Goal: Task Accomplishment & Management: Manage account settings

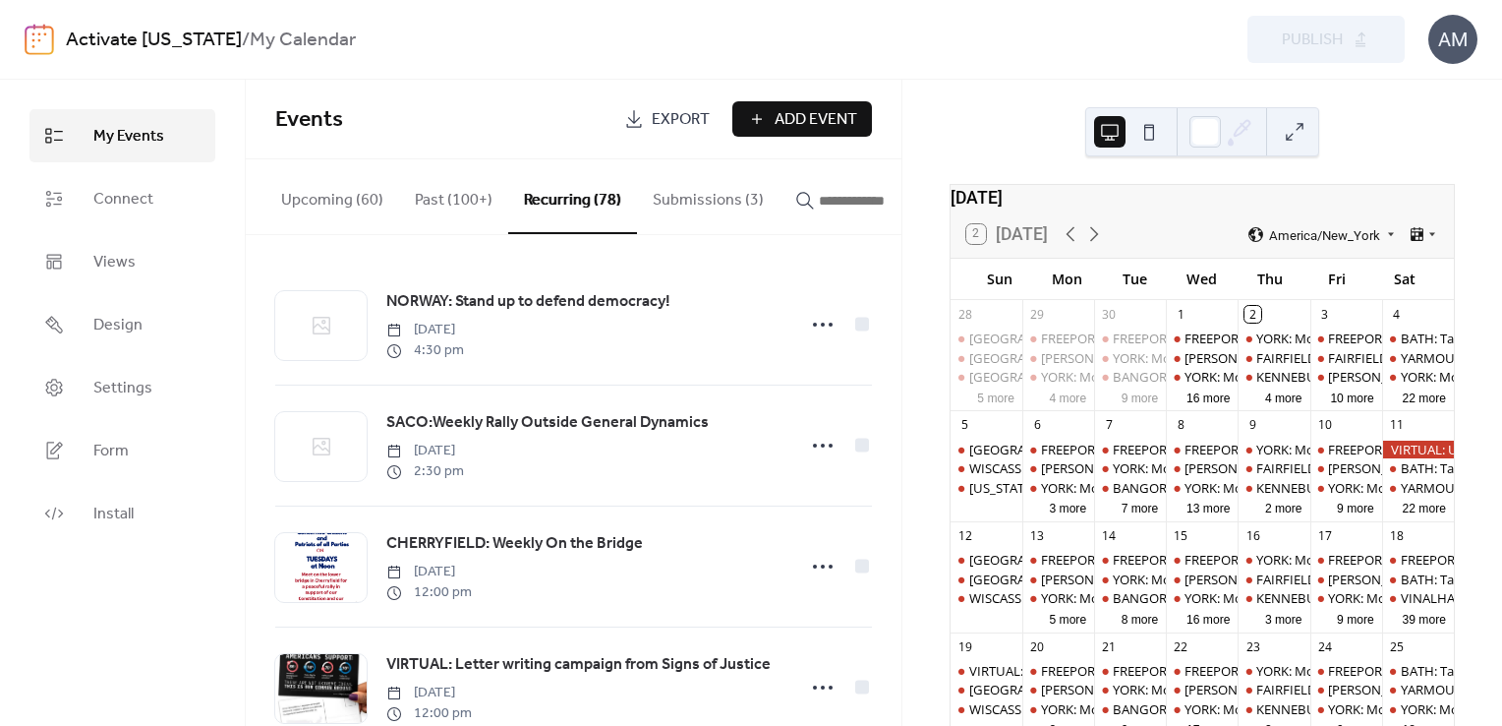
click at [819, 203] on input "button" at bounding box center [878, 201] width 118 height 24
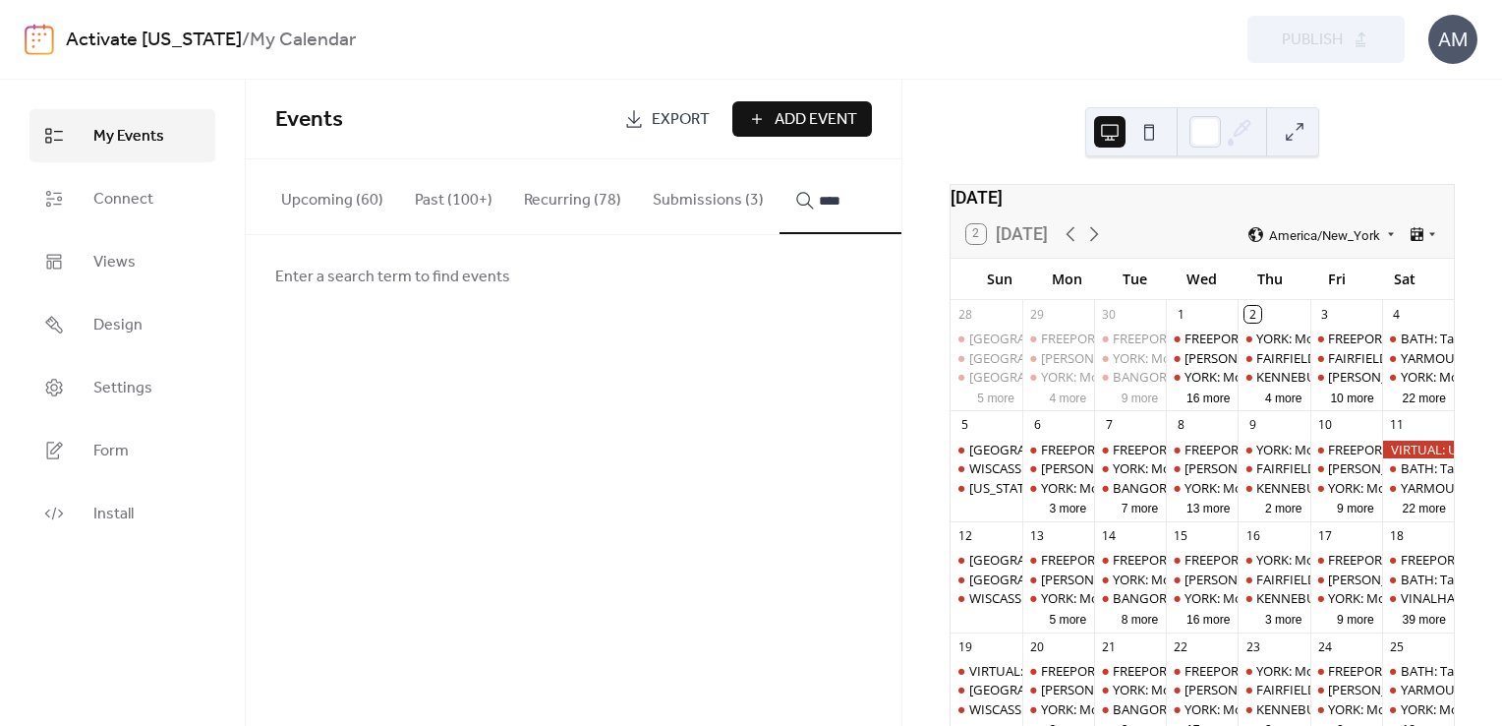
type input "*****"
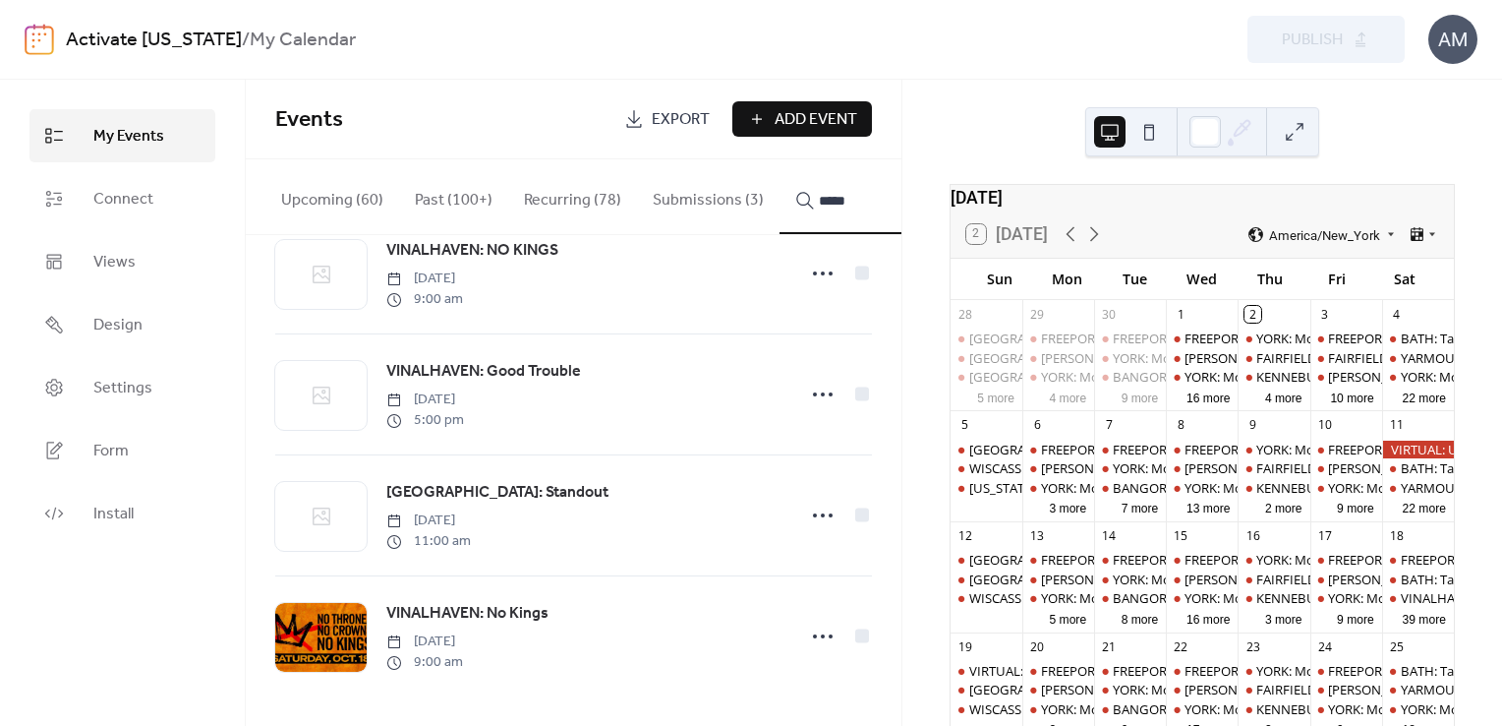
scroll to position [56, 0]
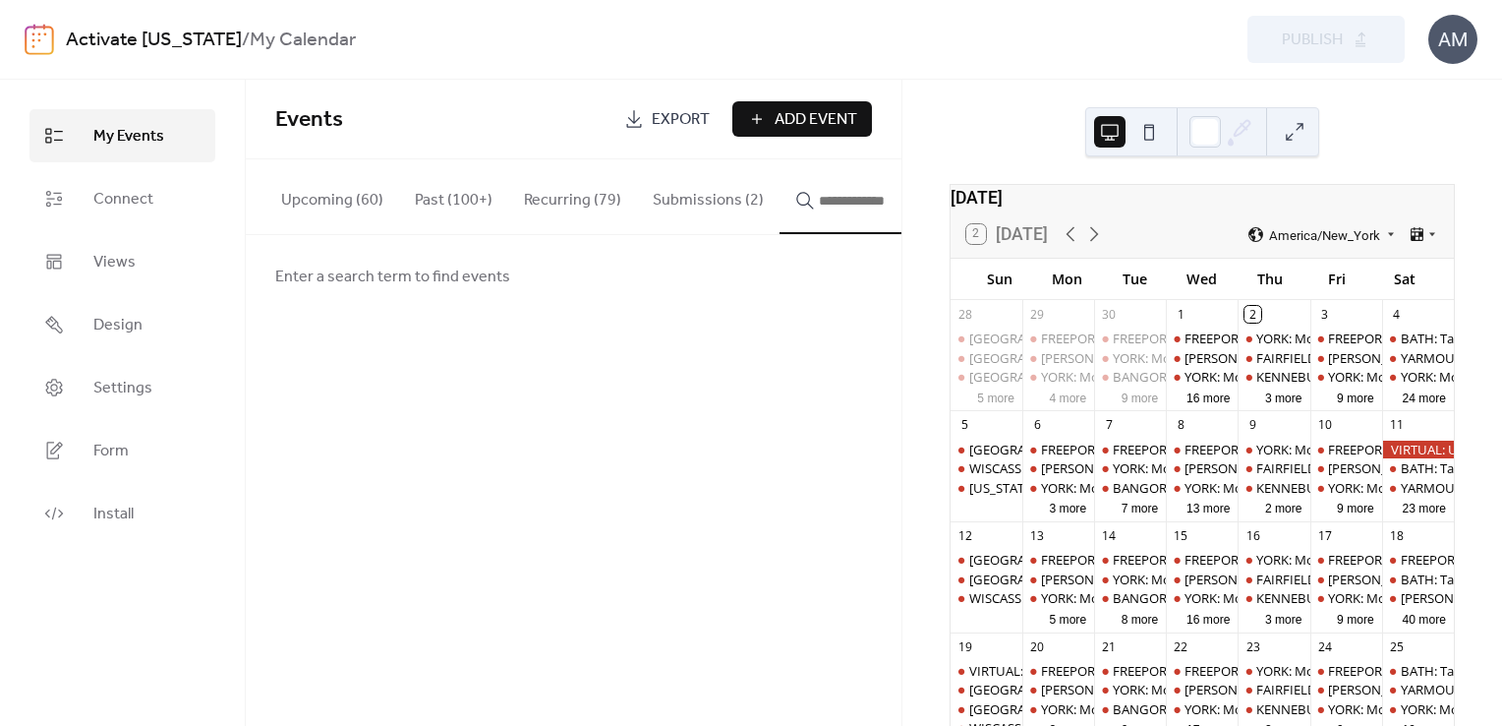
click at [828, 199] on input "button" at bounding box center [878, 201] width 118 height 24
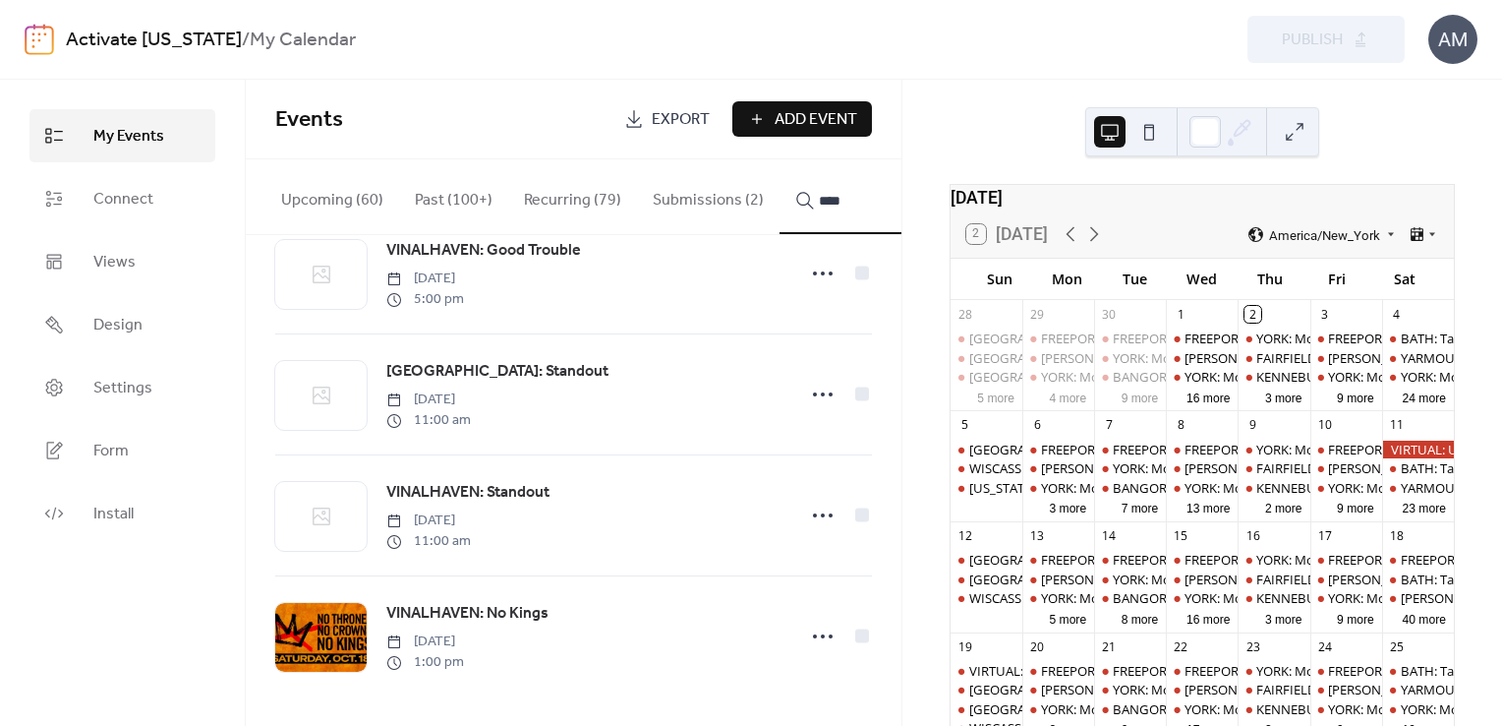
scroll to position [174, 0]
type input "****"
click at [816, 393] on icon at bounding box center [822, 394] width 31 height 31
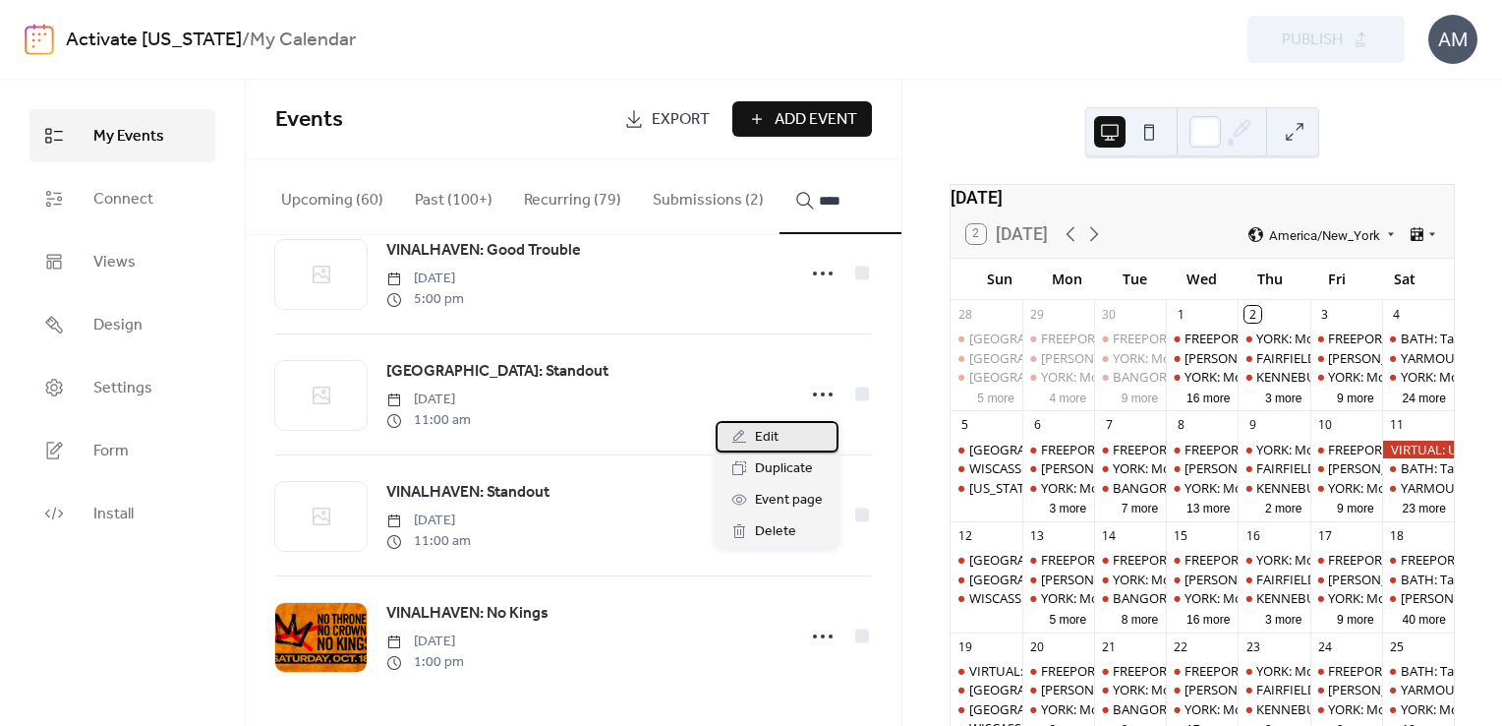
click at [763, 439] on span "Edit" at bounding box center [767, 438] width 24 height 24
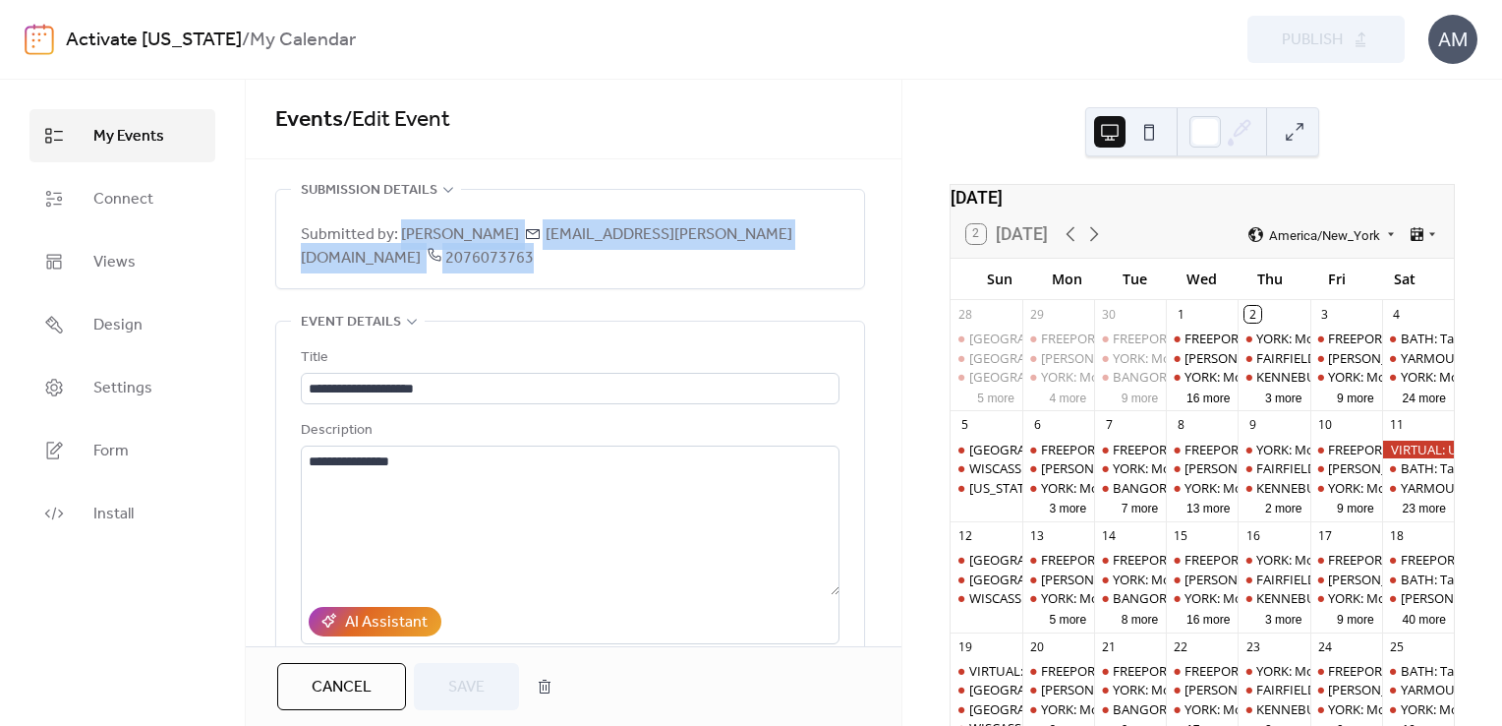
drag, startPoint x: 397, startPoint y: 228, endPoint x: 822, endPoint y: 223, distance: 424.8
click at [822, 223] on div "Submitted by: [PERSON_NAME] [EMAIL_ADDRESS][PERSON_NAME][DOMAIN_NAME] 2076073763" at bounding box center [570, 239] width 539 height 98
copy span "[PERSON_NAME] [EMAIL_ADDRESS][PERSON_NAME][DOMAIN_NAME] 2076073763"
click at [543, 692] on button "button" at bounding box center [544, 686] width 35 height 39
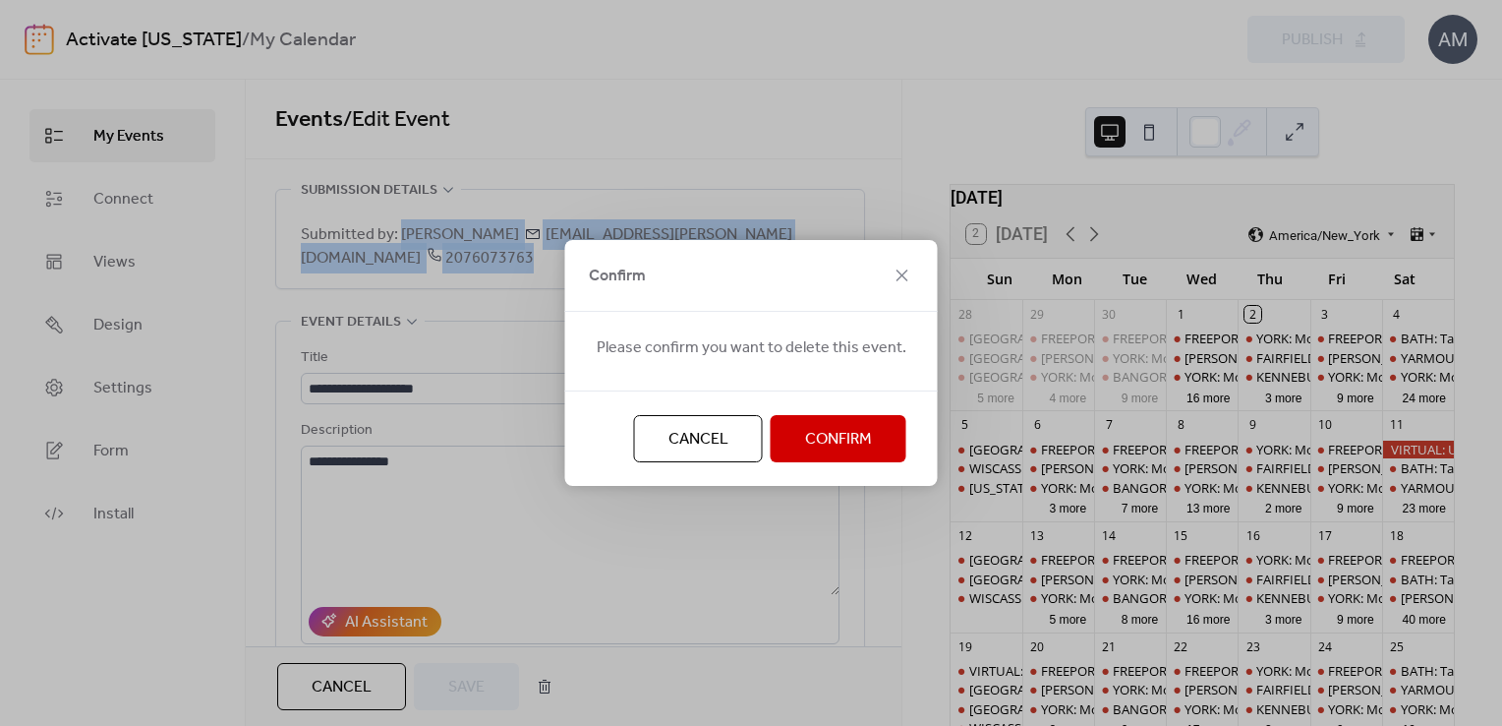
click at [805, 435] on span "Confirm" at bounding box center [838, 440] width 67 height 24
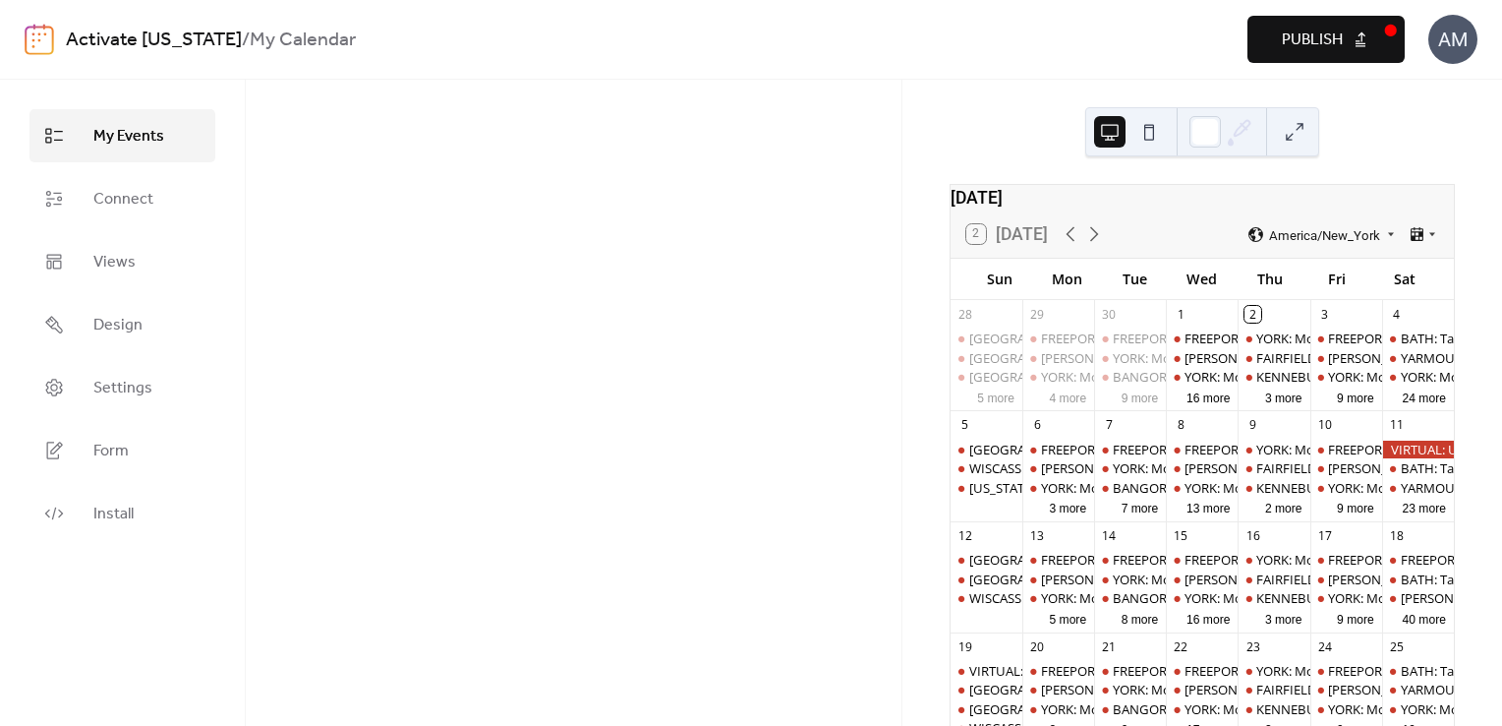
click at [1291, 29] on span "Publish" at bounding box center [1312, 41] width 61 height 24
click at [1326, 41] on div "Preview Publish" at bounding box center [1106, 39] width 598 height 47
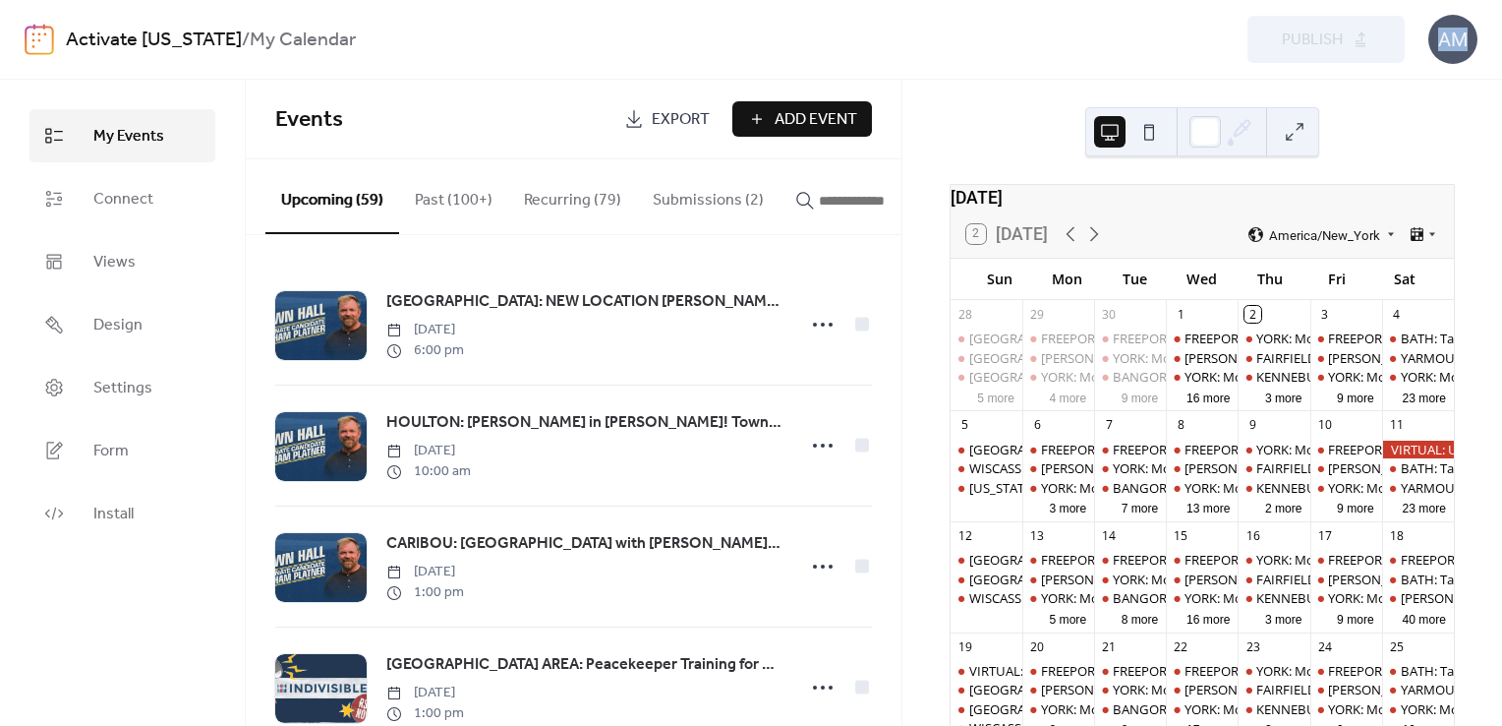
click at [698, 210] on button "Submissions (2)" at bounding box center [708, 195] width 143 height 73
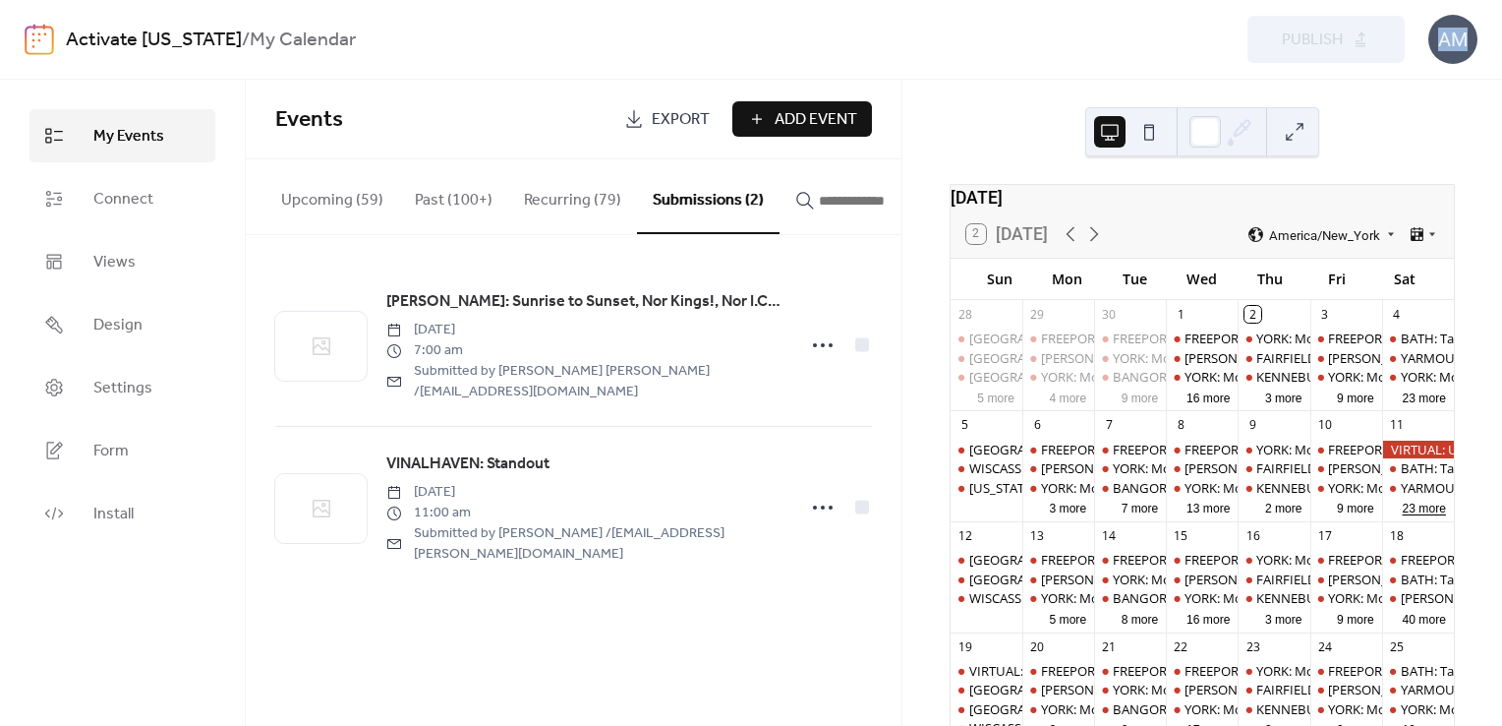
click at [1404, 516] on button "23 more" at bounding box center [1424, 506] width 59 height 19
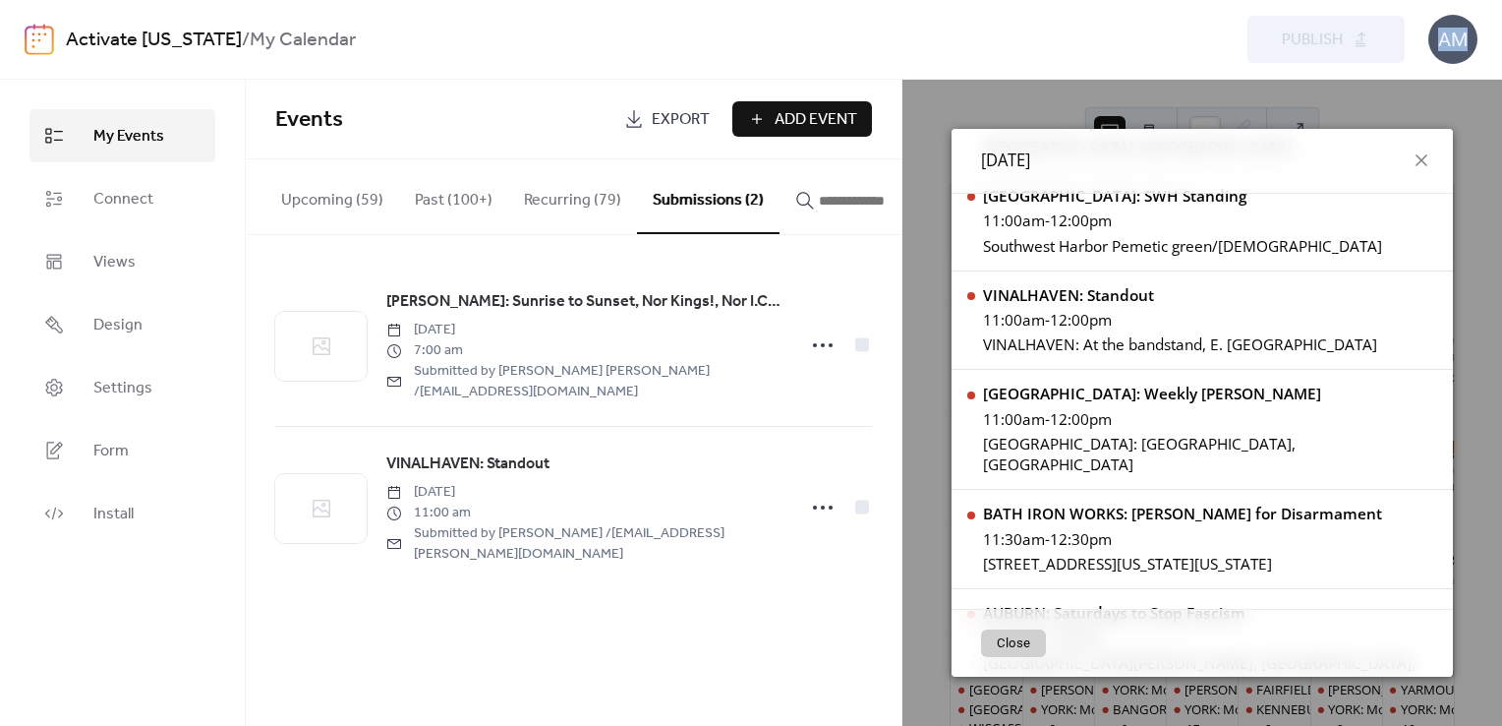
scroll to position [1067, 0]
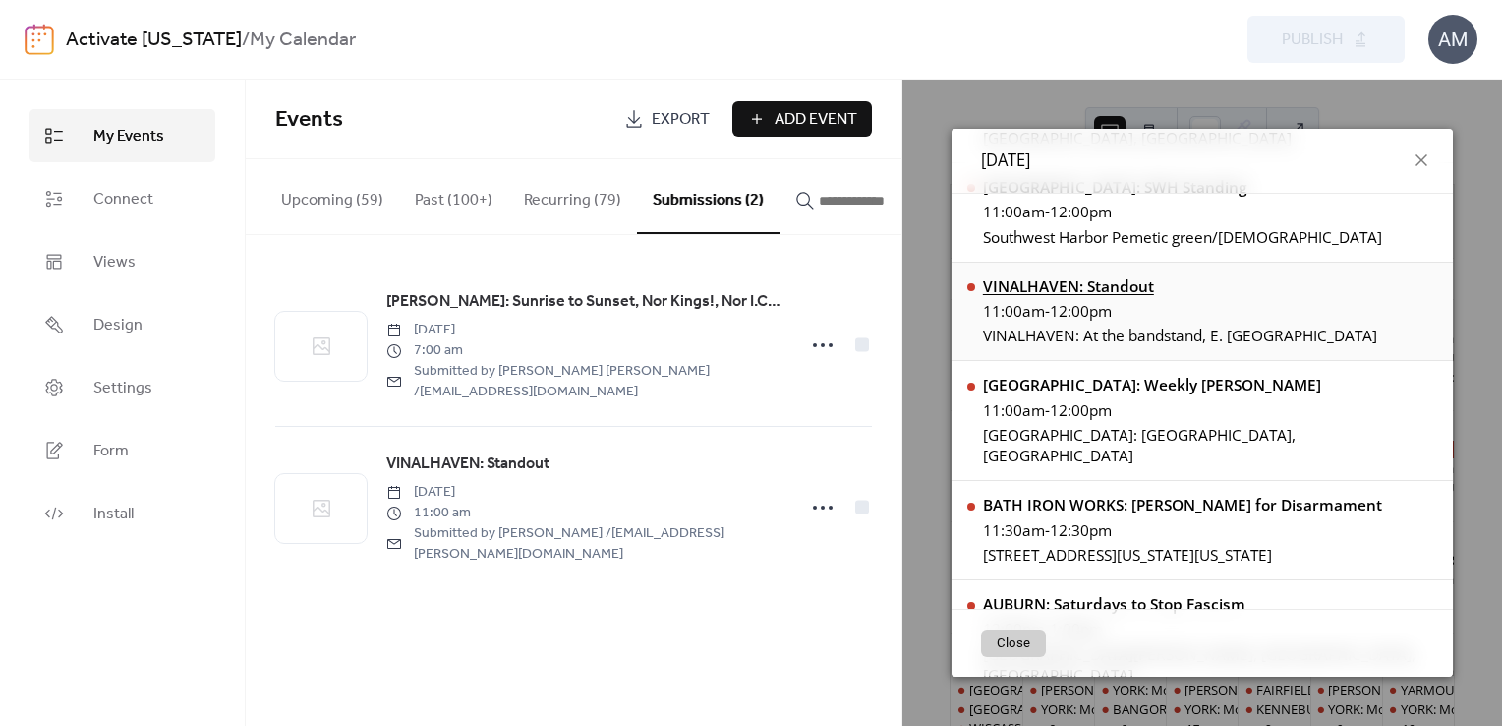
click at [1117, 285] on div "VINALHAVEN: Standout" at bounding box center [1180, 286] width 394 height 21
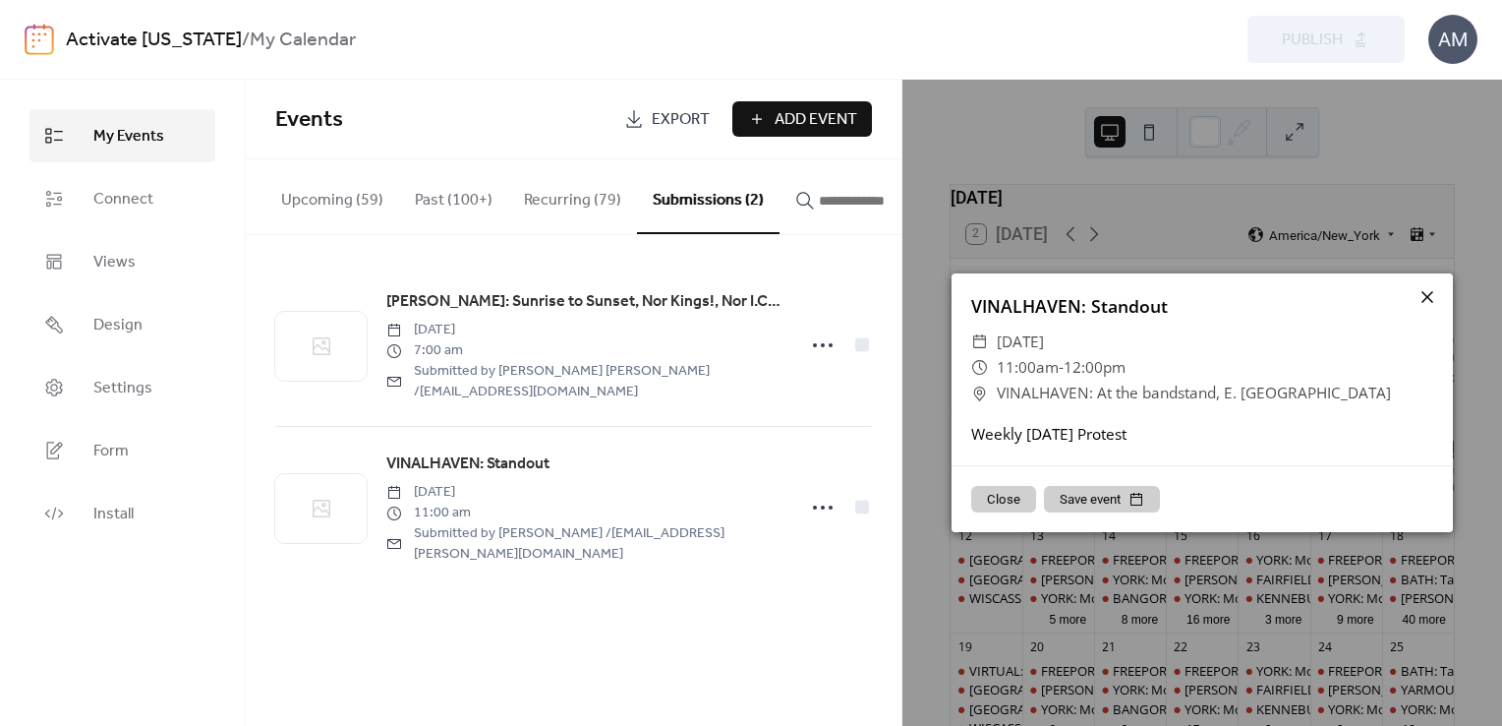
click at [1428, 293] on icon at bounding box center [1428, 297] width 24 height 24
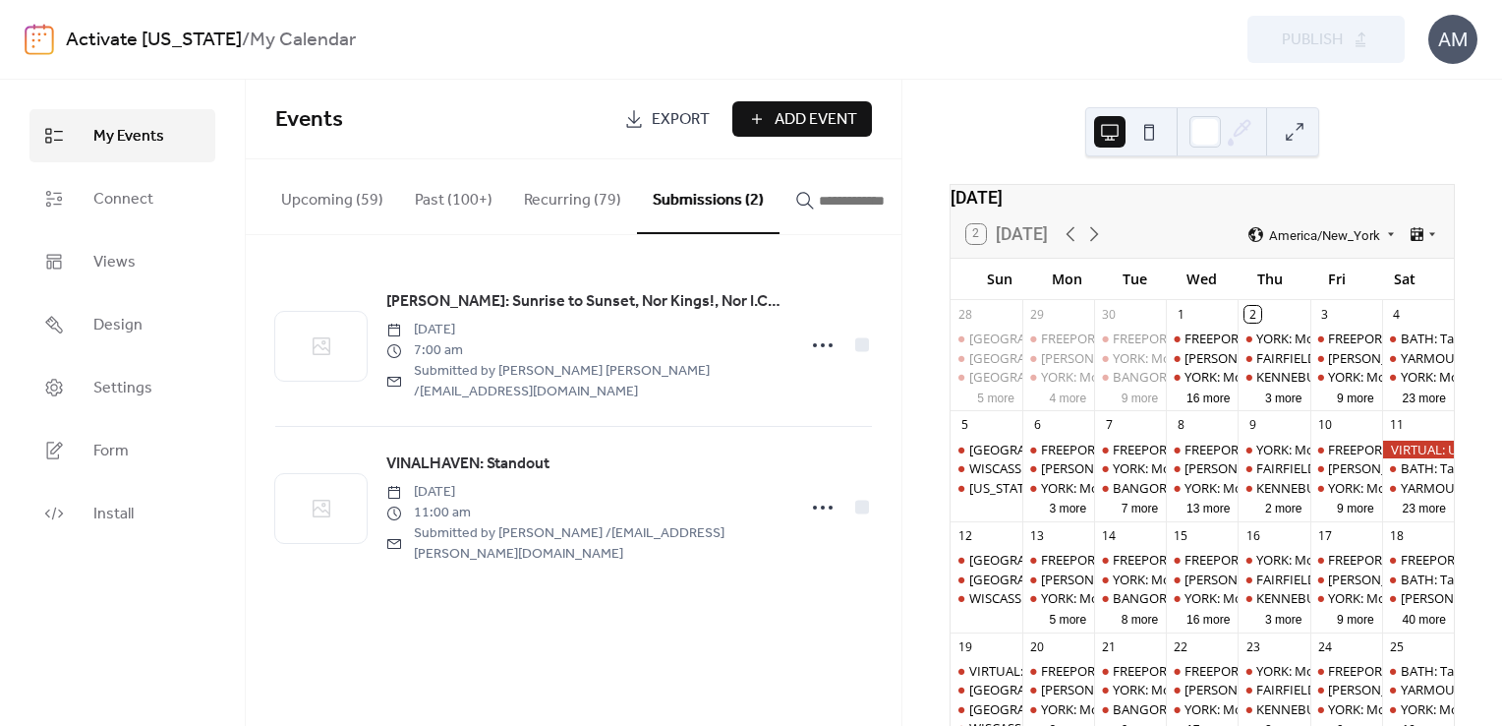
click at [851, 200] on input "button" at bounding box center [878, 201] width 118 height 24
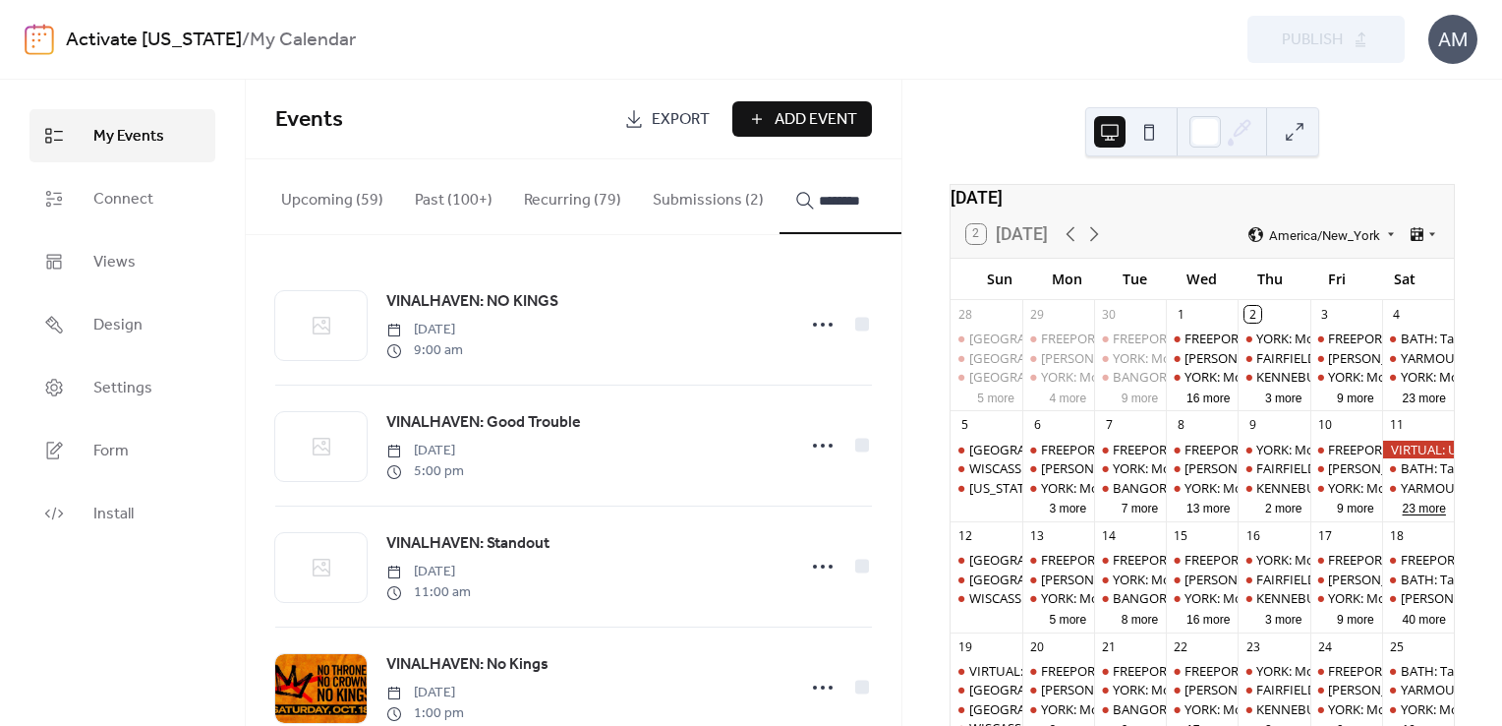
type input "********"
click at [1400, 516] on button "23 more" at bounding box center [1424, 506] width 59 height 19
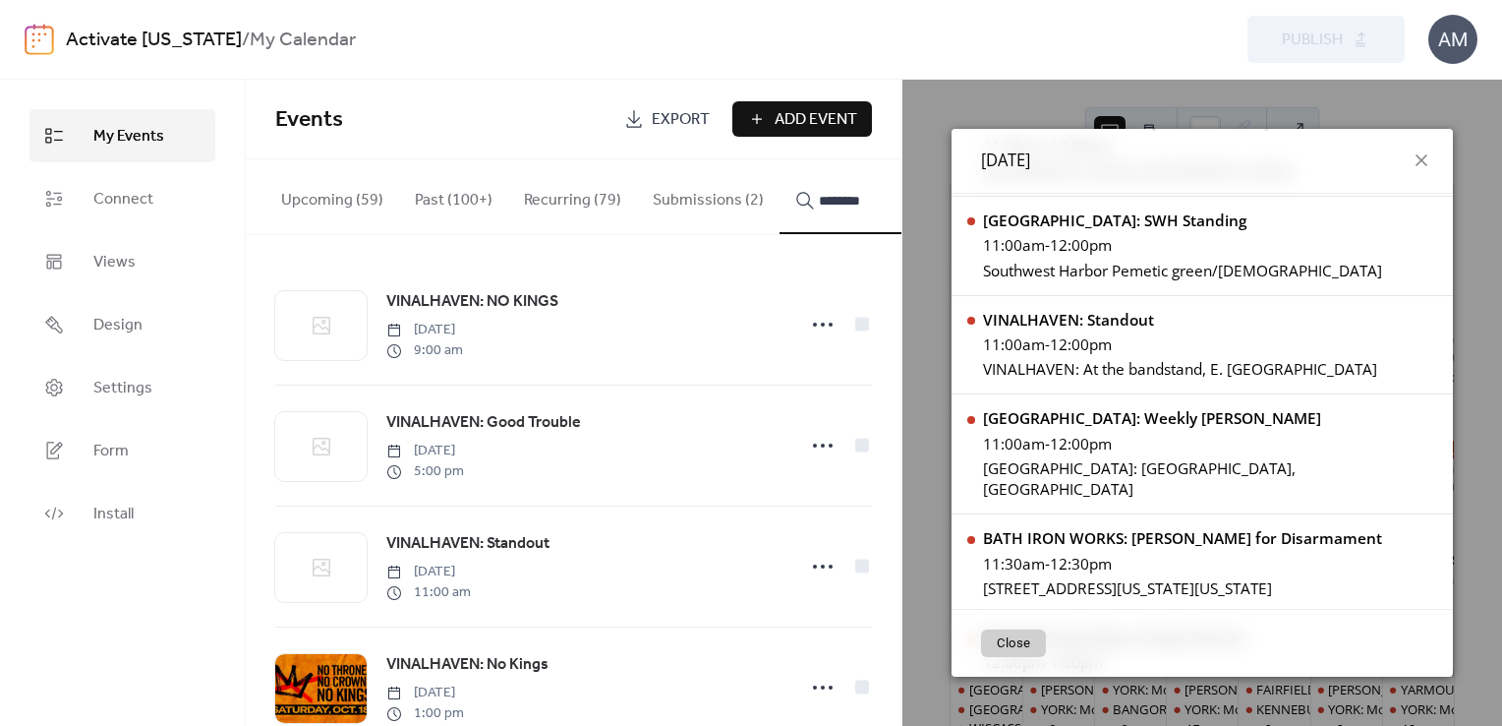
click at [727, 201] on button "Submissions (2)" at bounding box center [708, 195] width 143 height 73
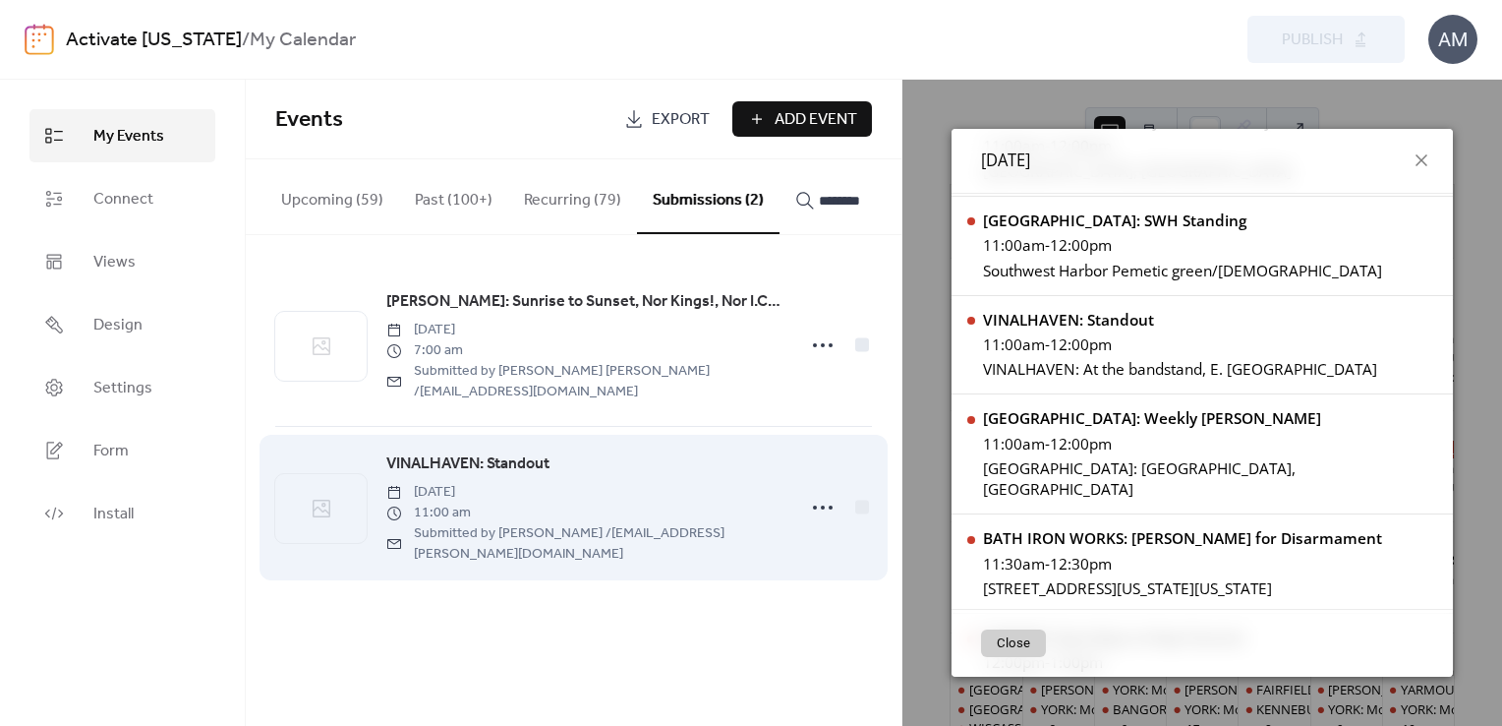
click at [530, 452] on span "VINALHAVEN: Standout" at bounding box center [467, 464] width 163 height 24
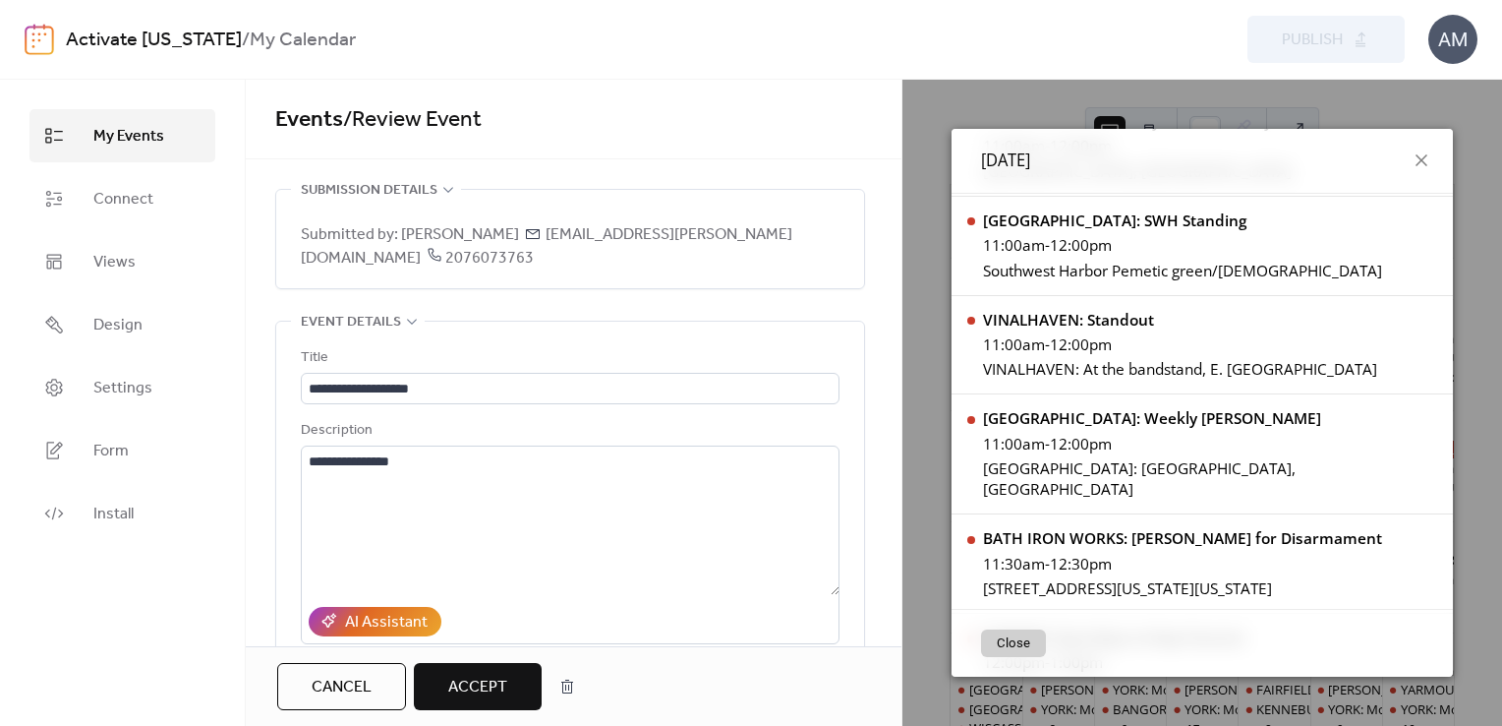
click at [482, 688] on span "Accept" at bounding box center [477, 687] width 59 height 24
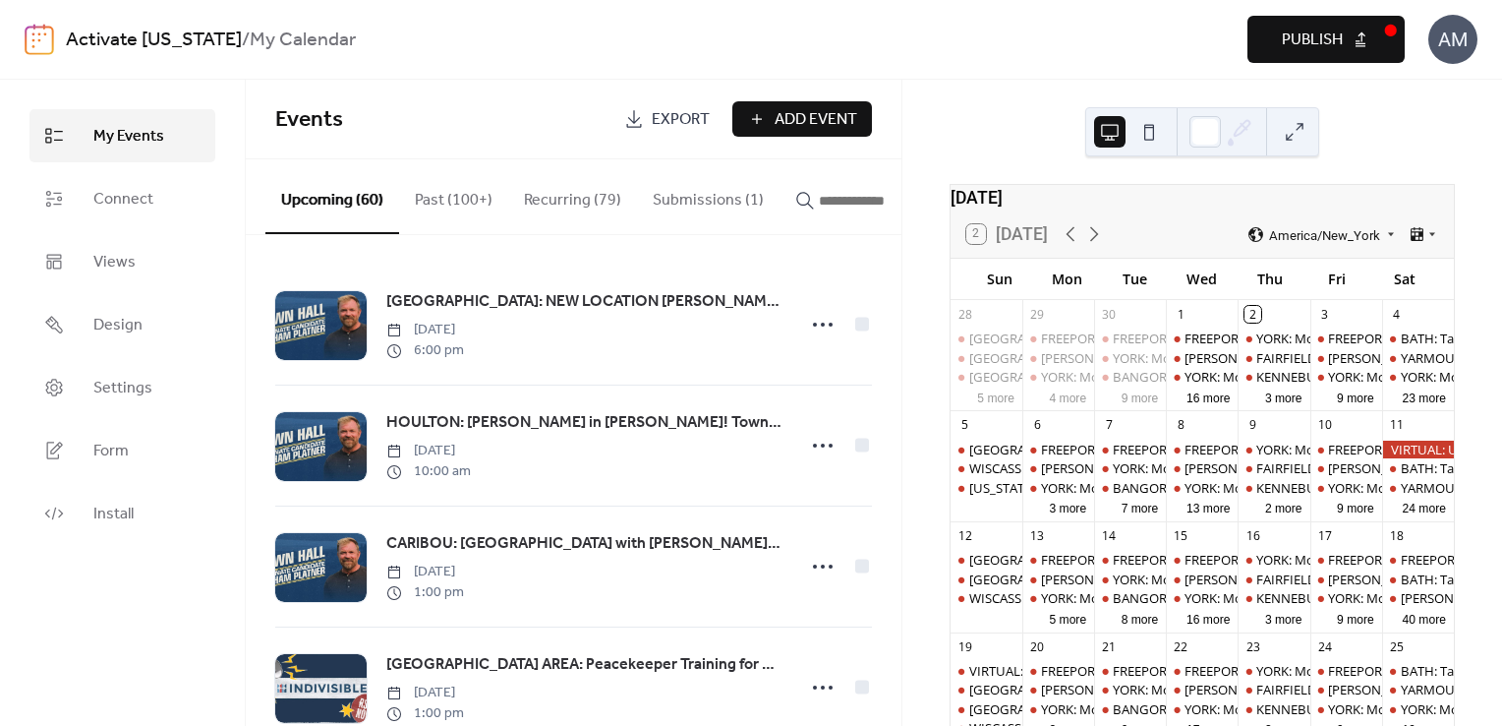
click at [1290, 46] on span "Publish" at bounding box center [1312, 41] width 61 height 24
click at [1410, 516] on button "24 more" at bounding box center [1424, 506] width 59 height 19
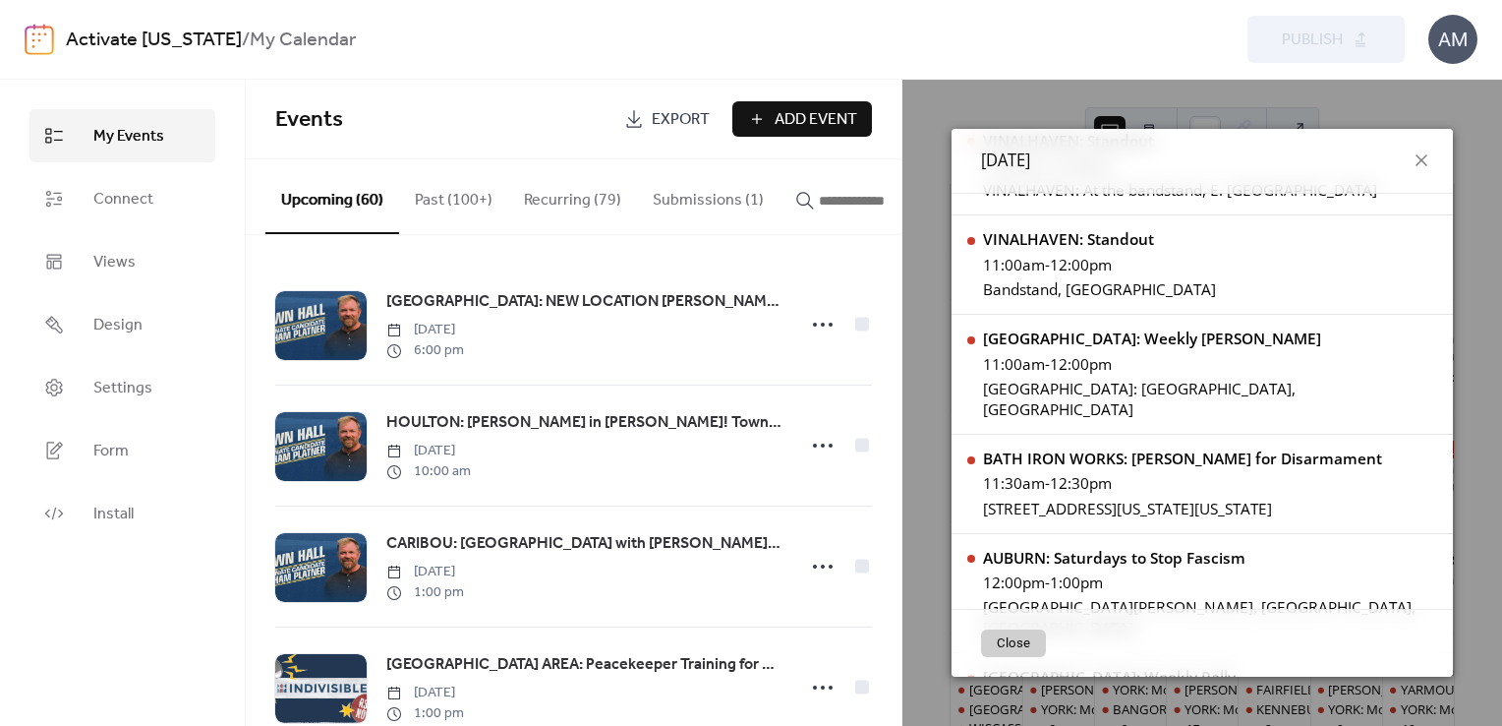
scroll to position [1218, 0]
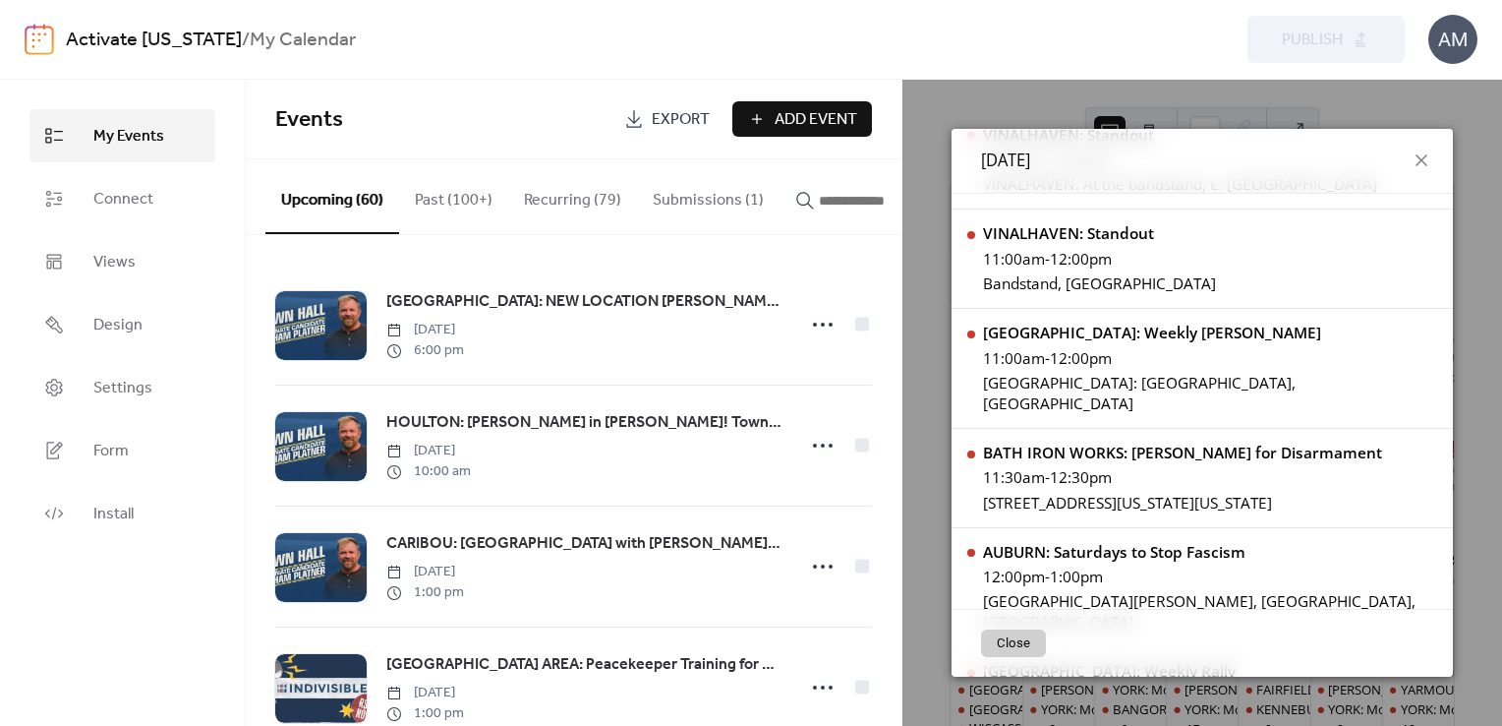
click at [819, 199] on input "button" at bounding box center [878, 201] width 118 height 24
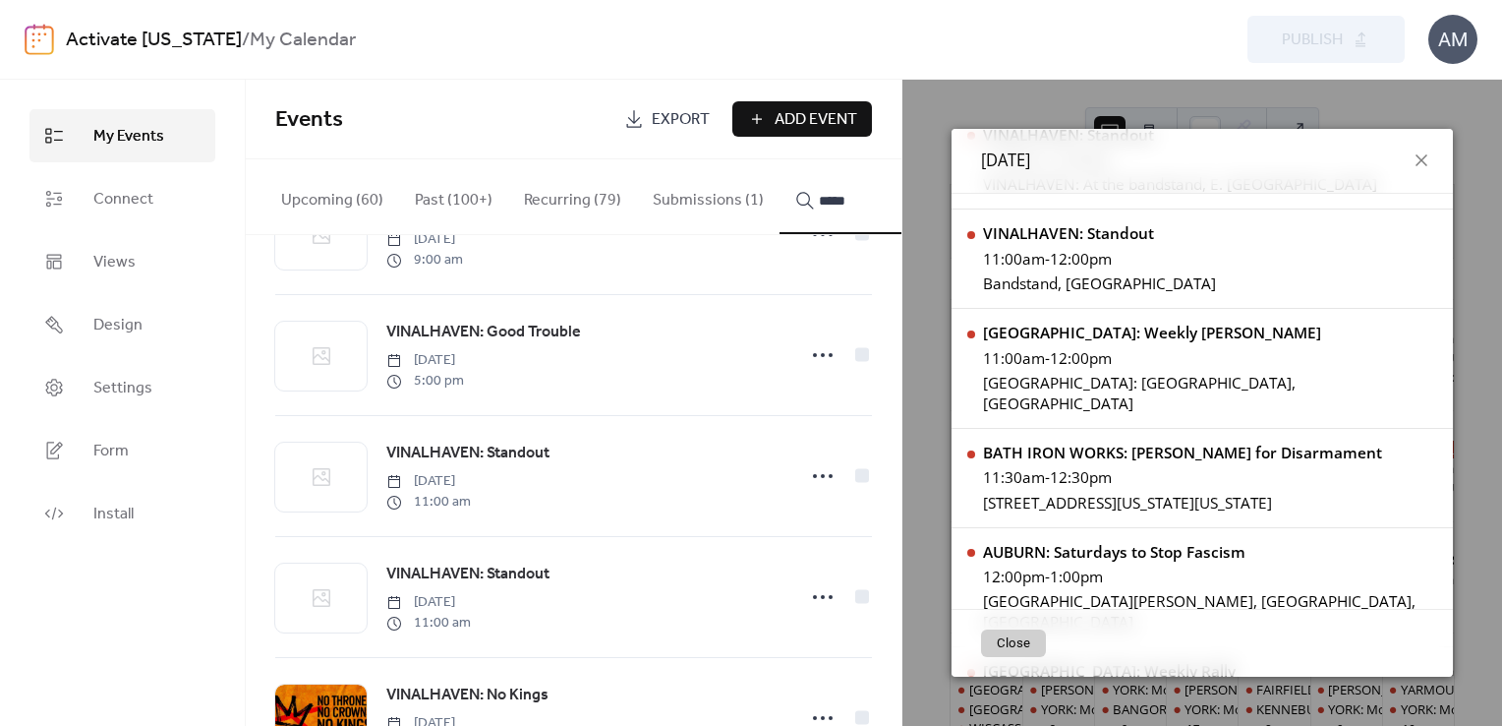
scroll to position [79, 0]
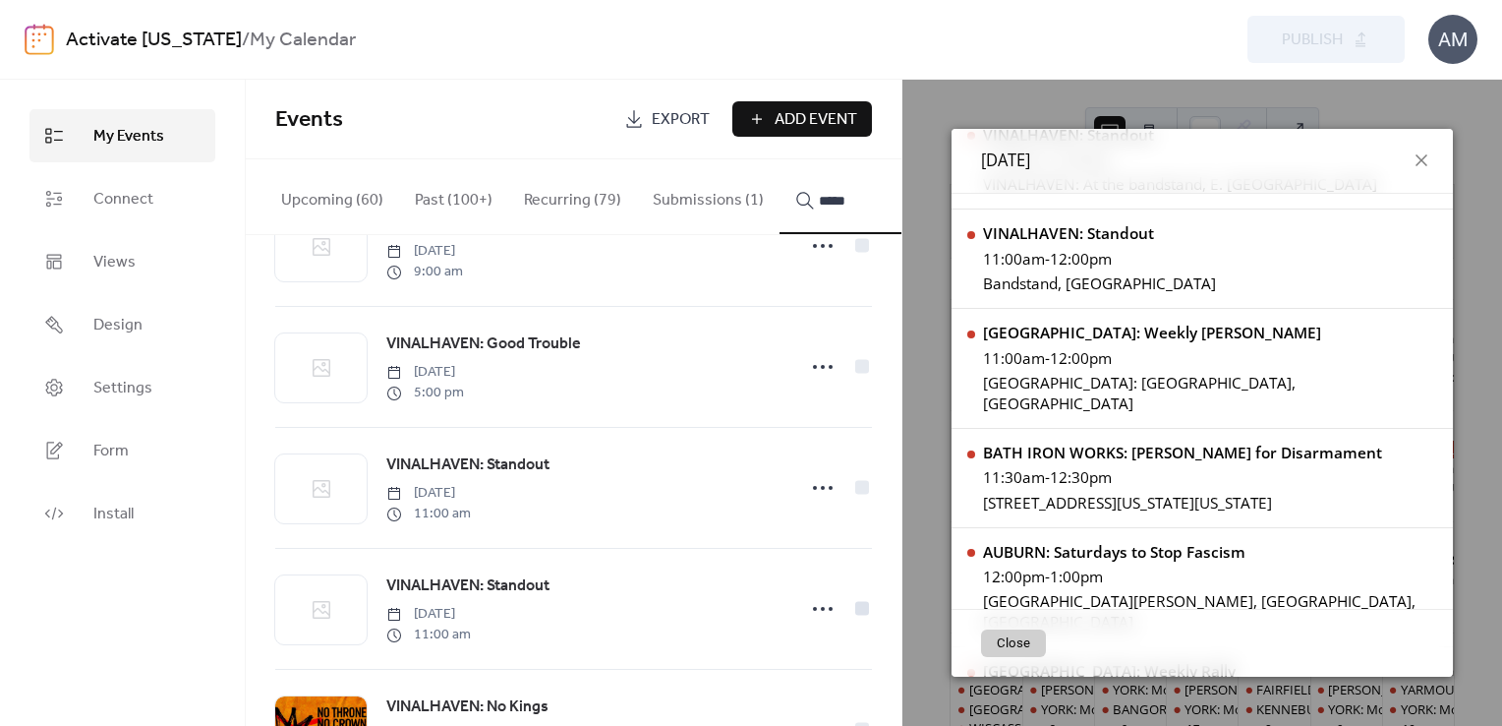
type input "*****"
click at [855, 613] on div at bounding box center [862, 608] width 14 height 14
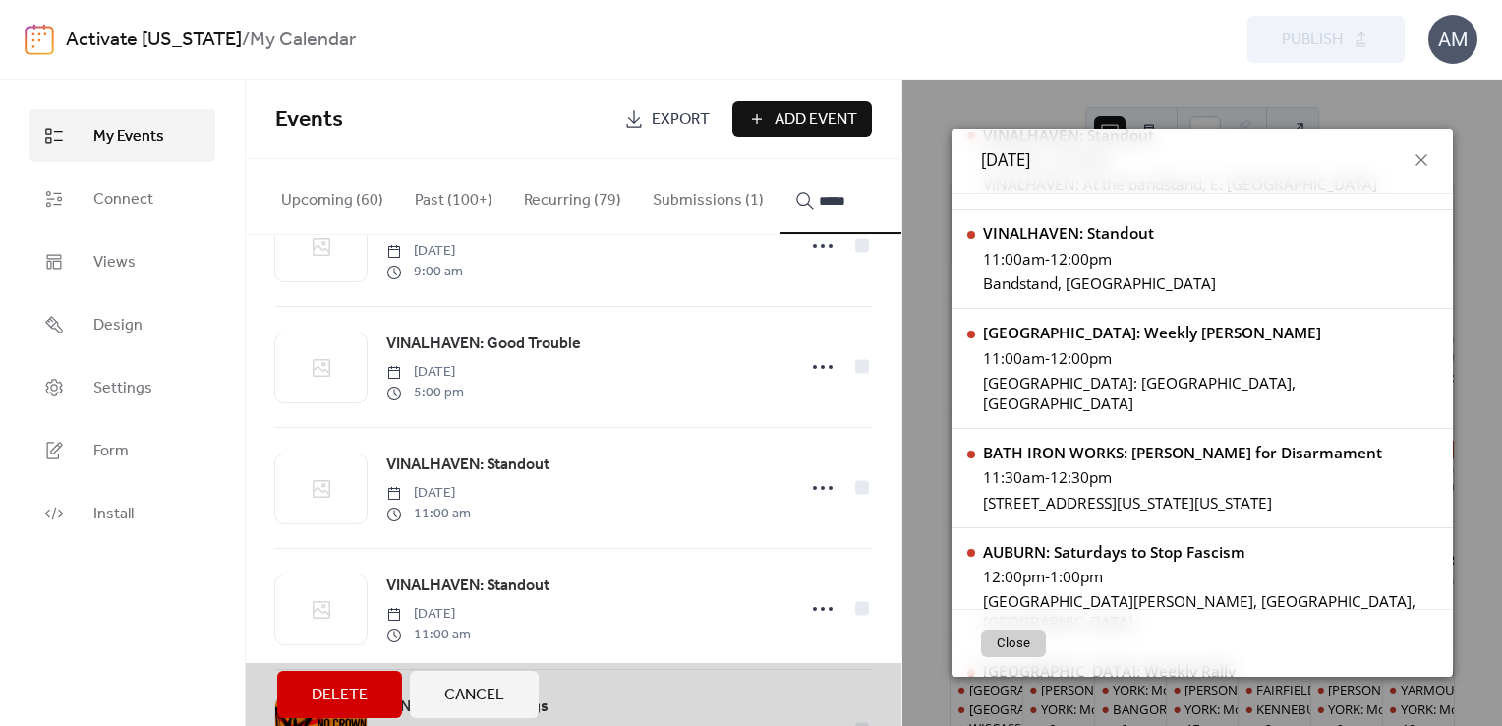
click at [339, 695] on span "Delete" at bounding box center [340, 695] width 56 height 24
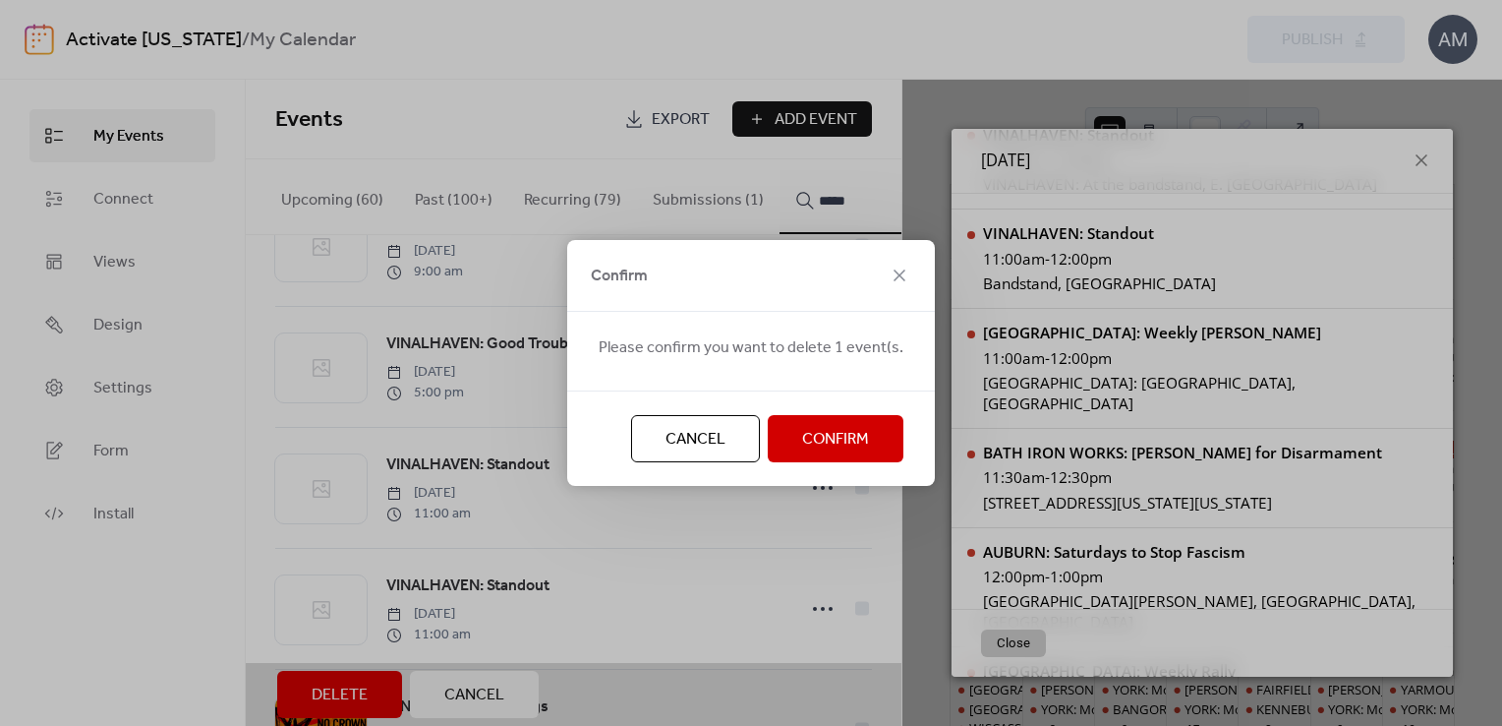
click at [811, 444] on span "Confirm" at bounding box center [835, 440] width 67 height 24
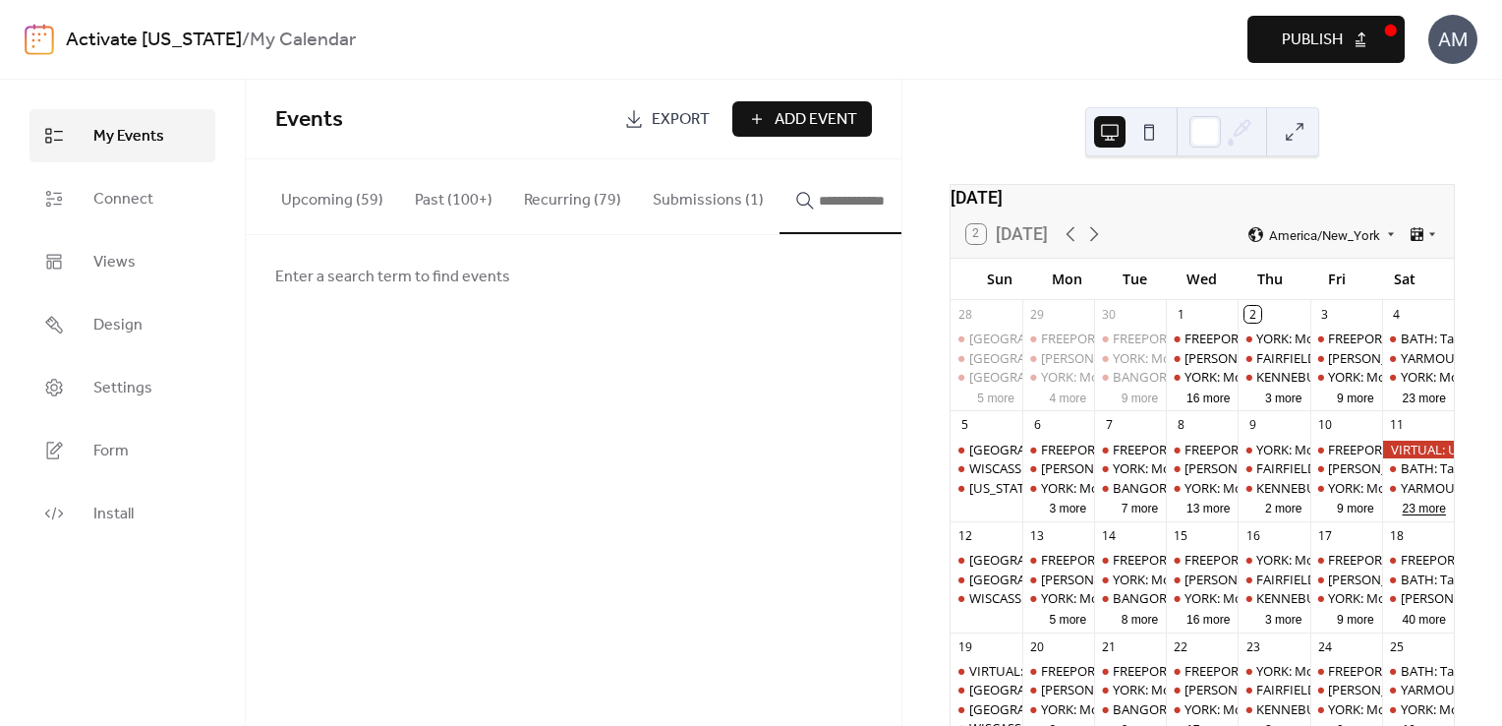
click at [1409, 516] on button "23 more" at bounding box center [1424, 506] width 59 height 19
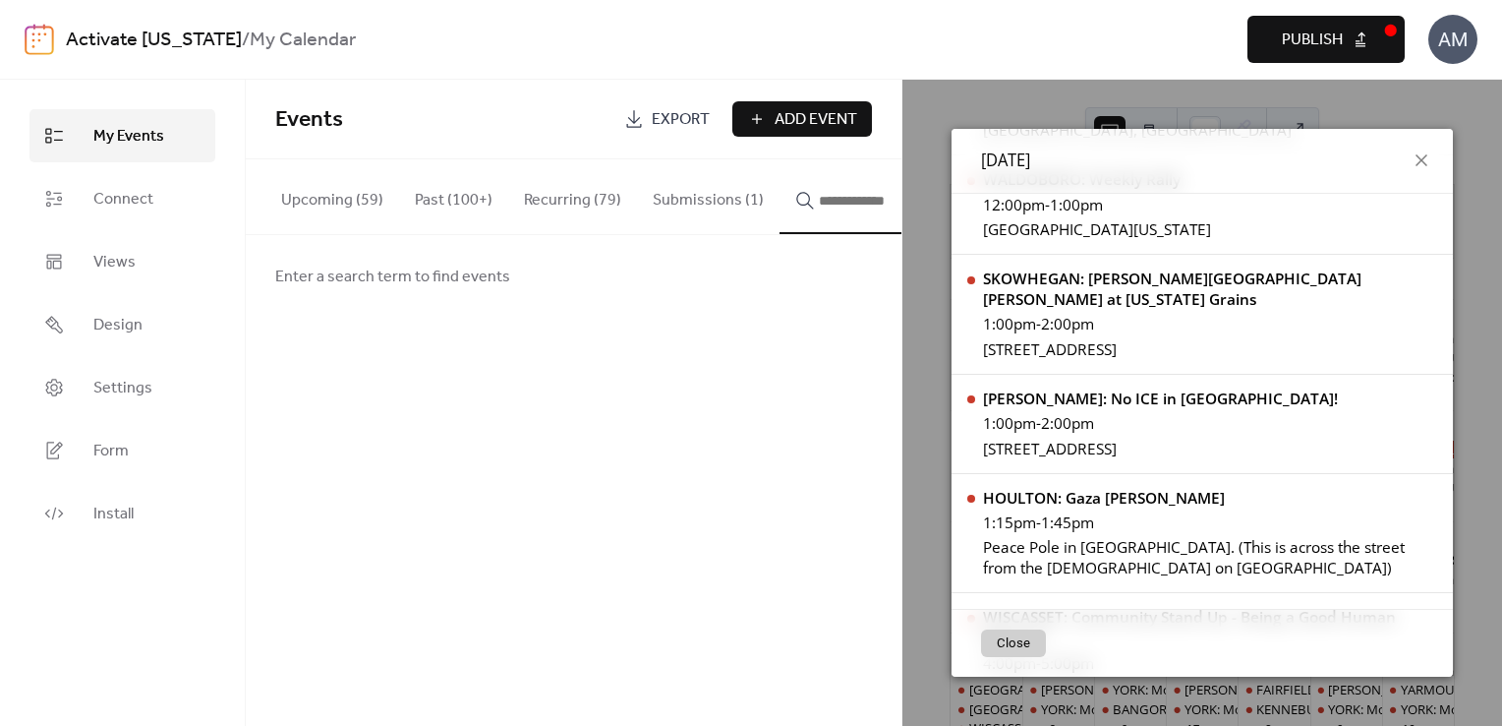
scroll to position [2391, 0]
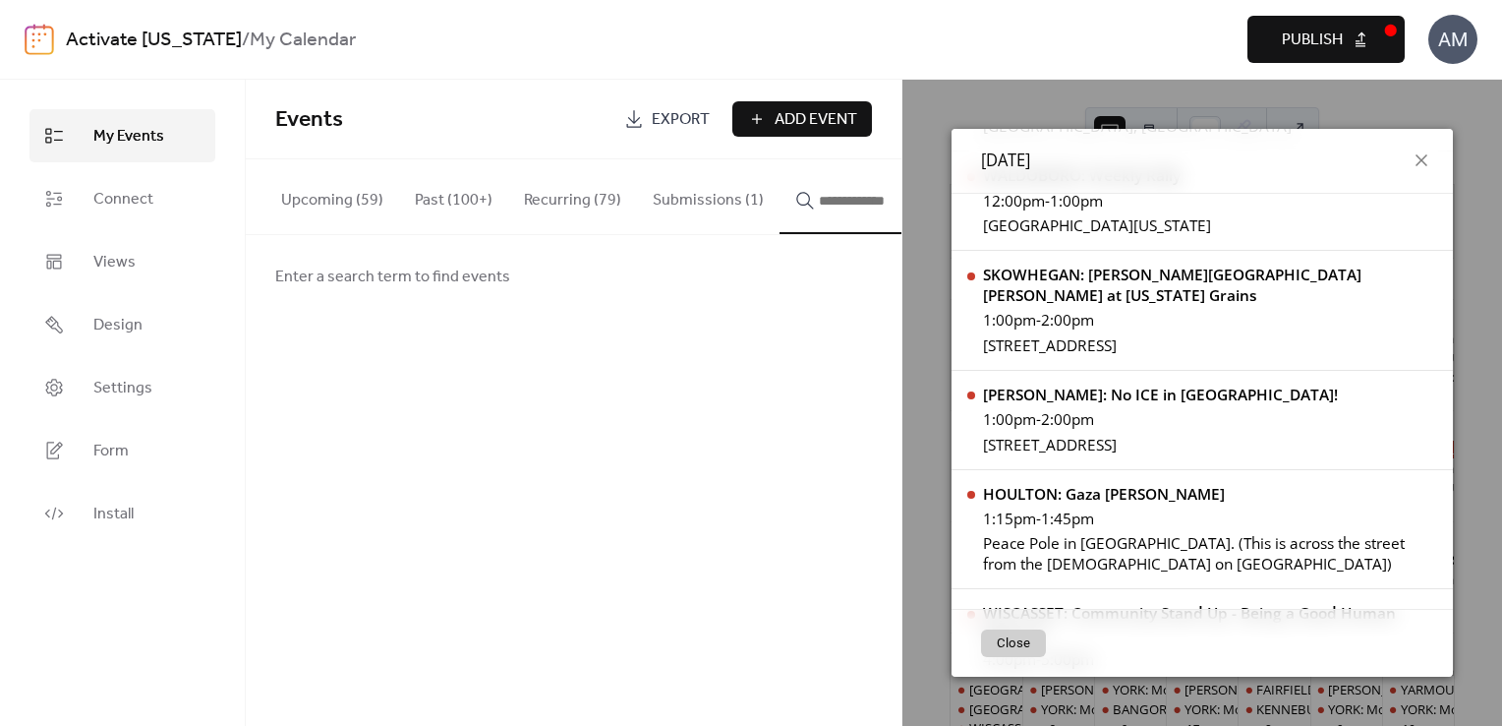
click at [720, 496] on div "Events Export Add Event Upcoming (59) Past (100+) Recurring (79) Submissions (1…" at bounding box center [574, 403] width 656 height 646
click at [693, 213] on button "Submissions (1)" at bounding box center [708, 195] width 143 height 73
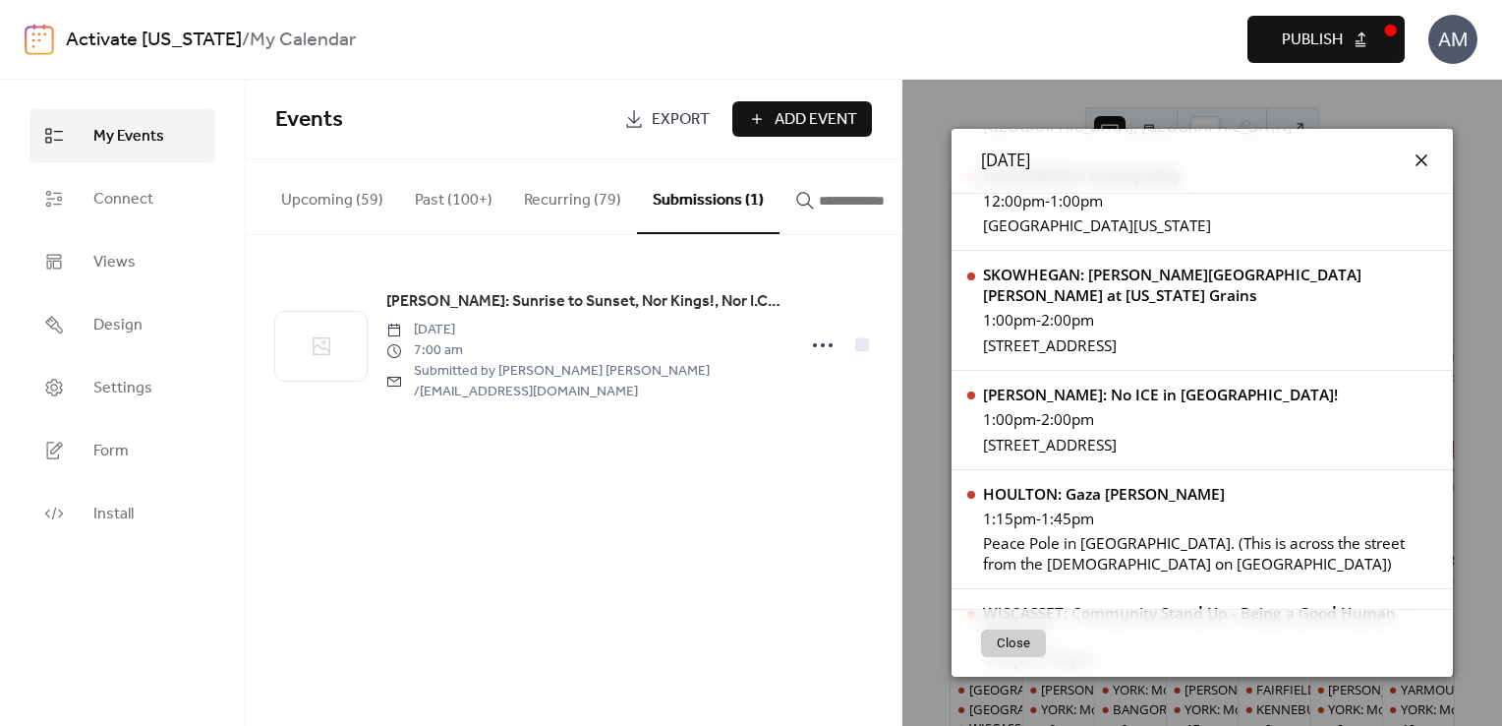
click at [1421, 160] on icon at bounding box center [1422, 160] width 24 height 24
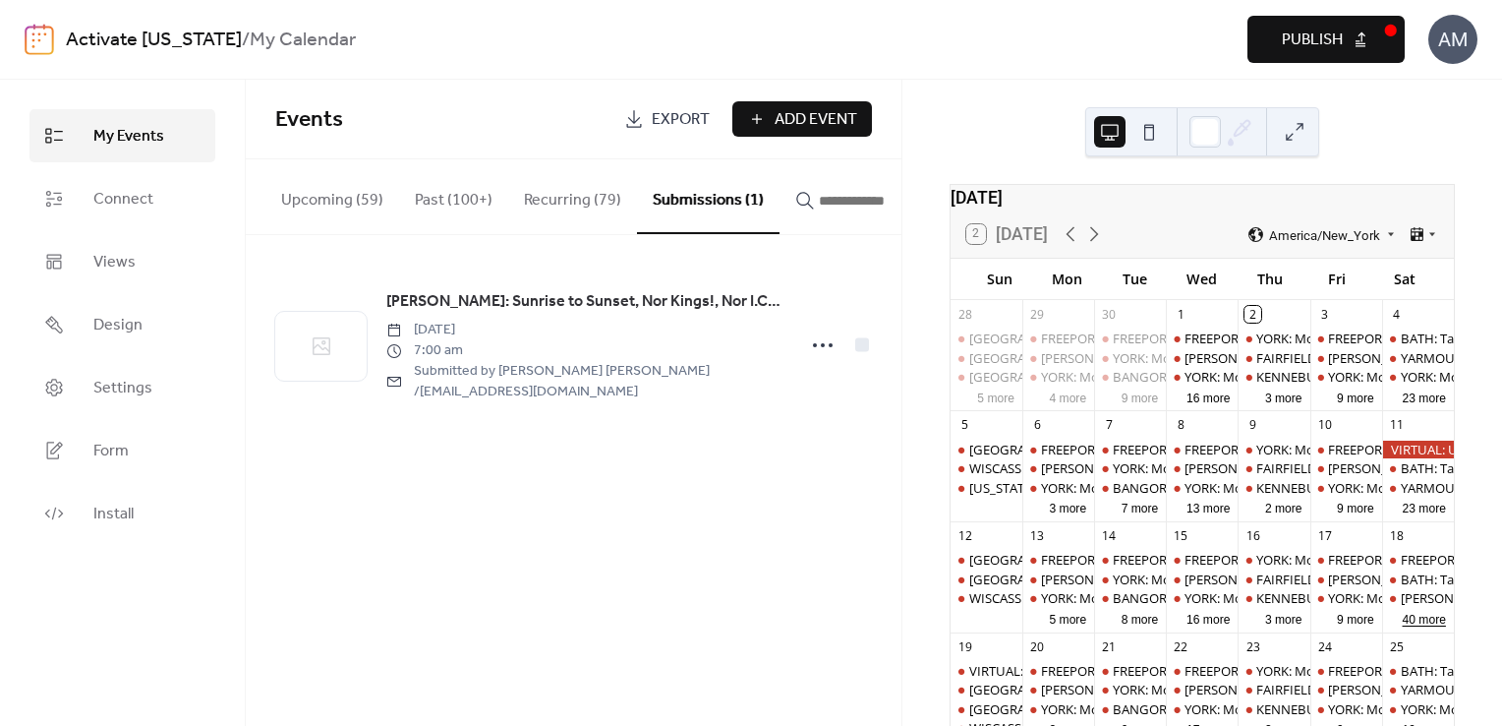
click at [1395, 627] on button "40 more" at bounding box center [1424, 618] width 59 height 19
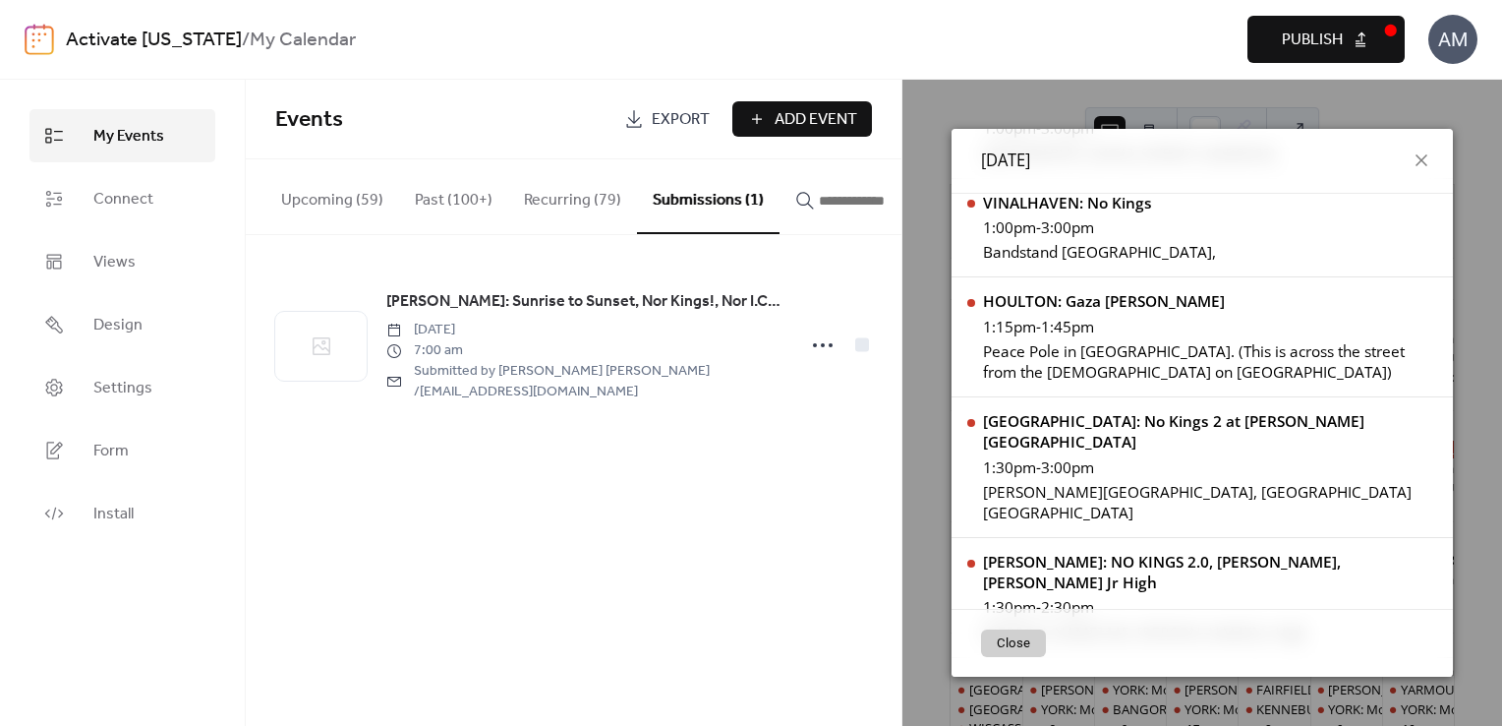
scroll to position [3963, 0]
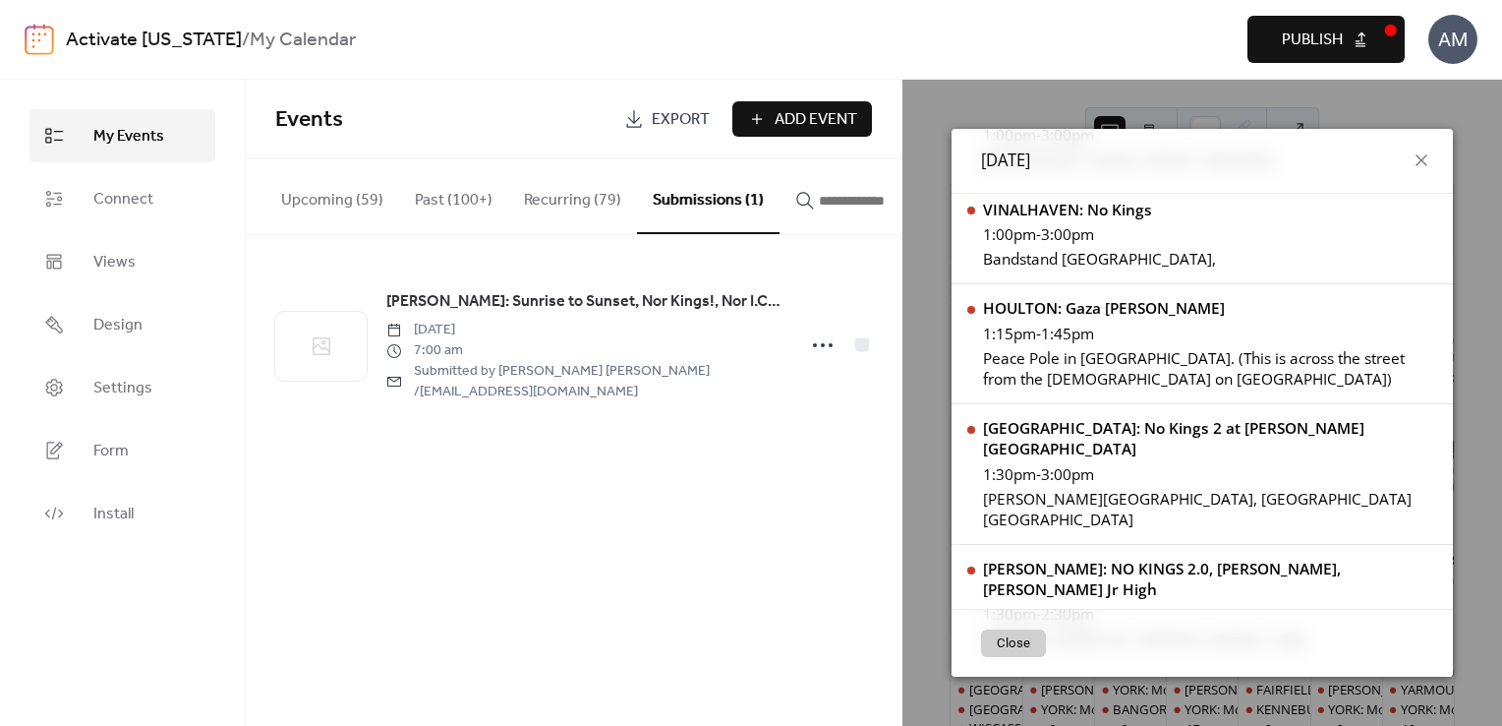
click at [794, 513] on div "Events Export Add Event Upcoming (59) Past (100+) Recurring (79) Submissions (1…" at bounding box center [574, 403] width 656 height 646
click at [839, 204] on input "button" at bounding box center [878, 201] width 118 height 24
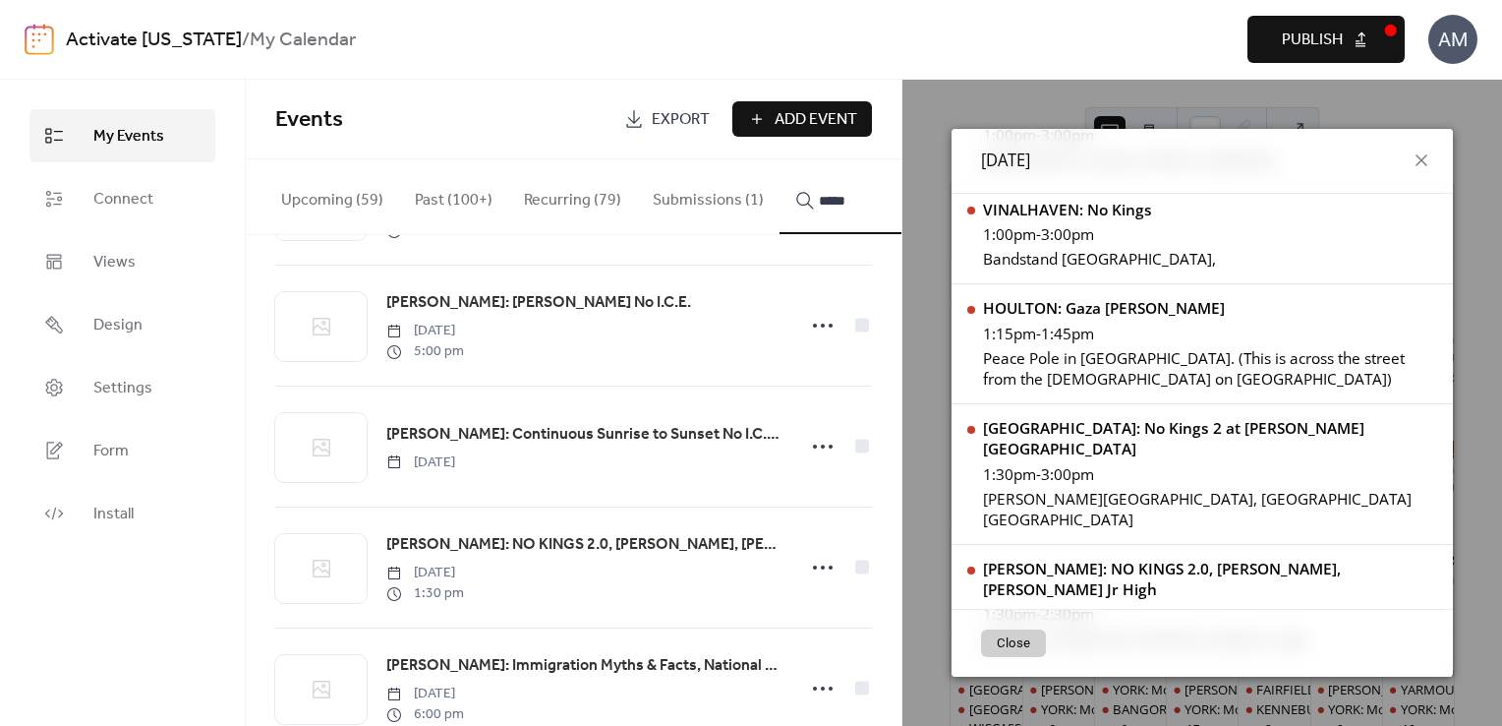
scroll to position [1267, 0]
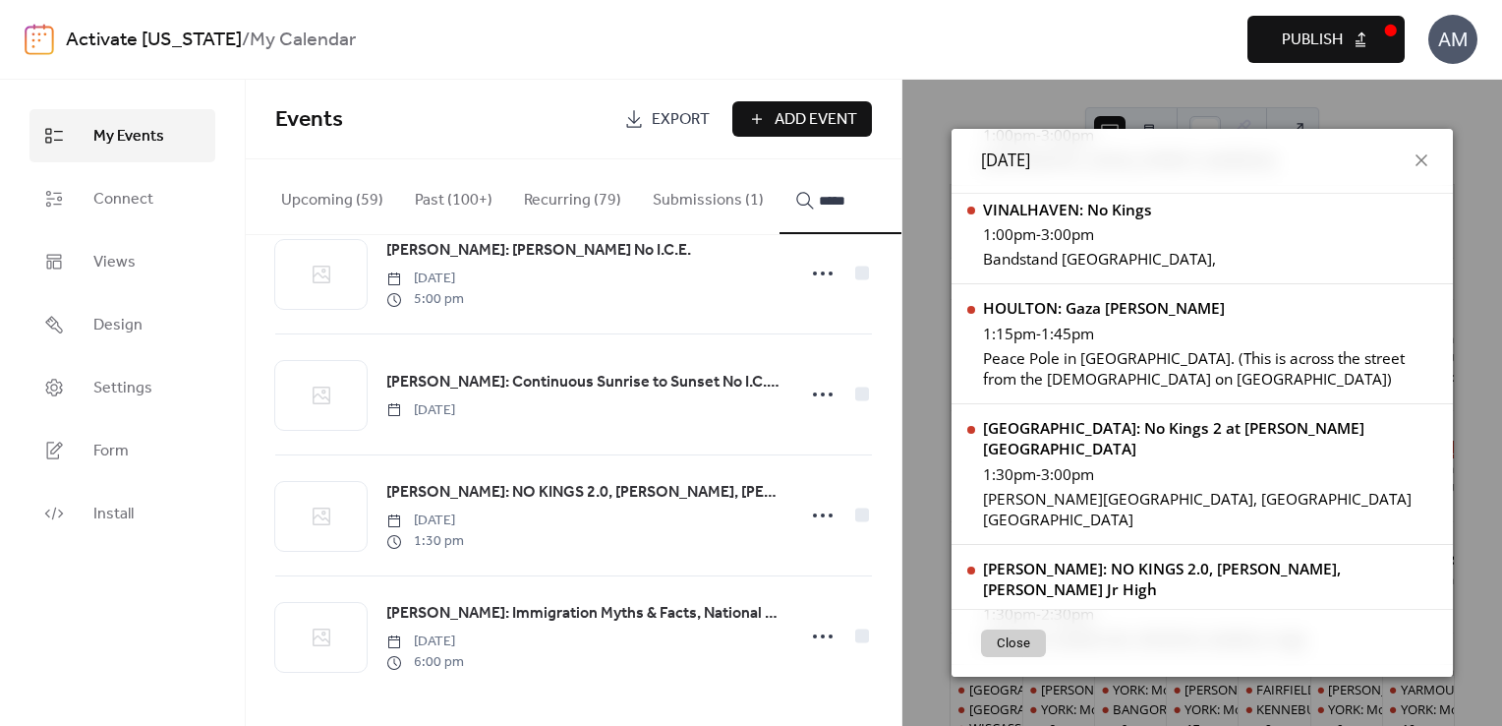
type input "*****"
click at [821, 514] on circle at bounding box center [823, 515] width 4 height 4
click at [779, 549] on div "Edit" at bounding box center [777, 554] width 123 height 31
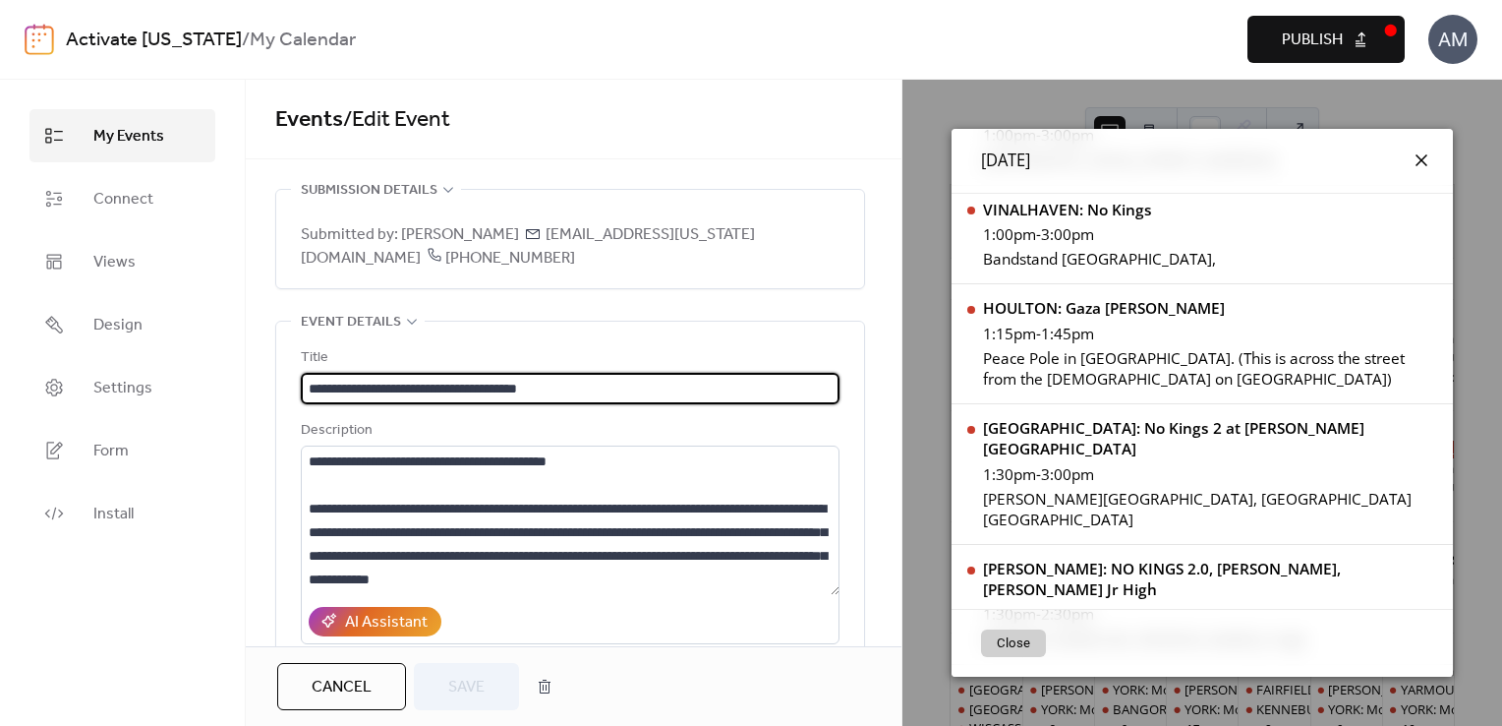
click at [1416, 163] on icon at bounding box center [1422, 160] width 24 height 24
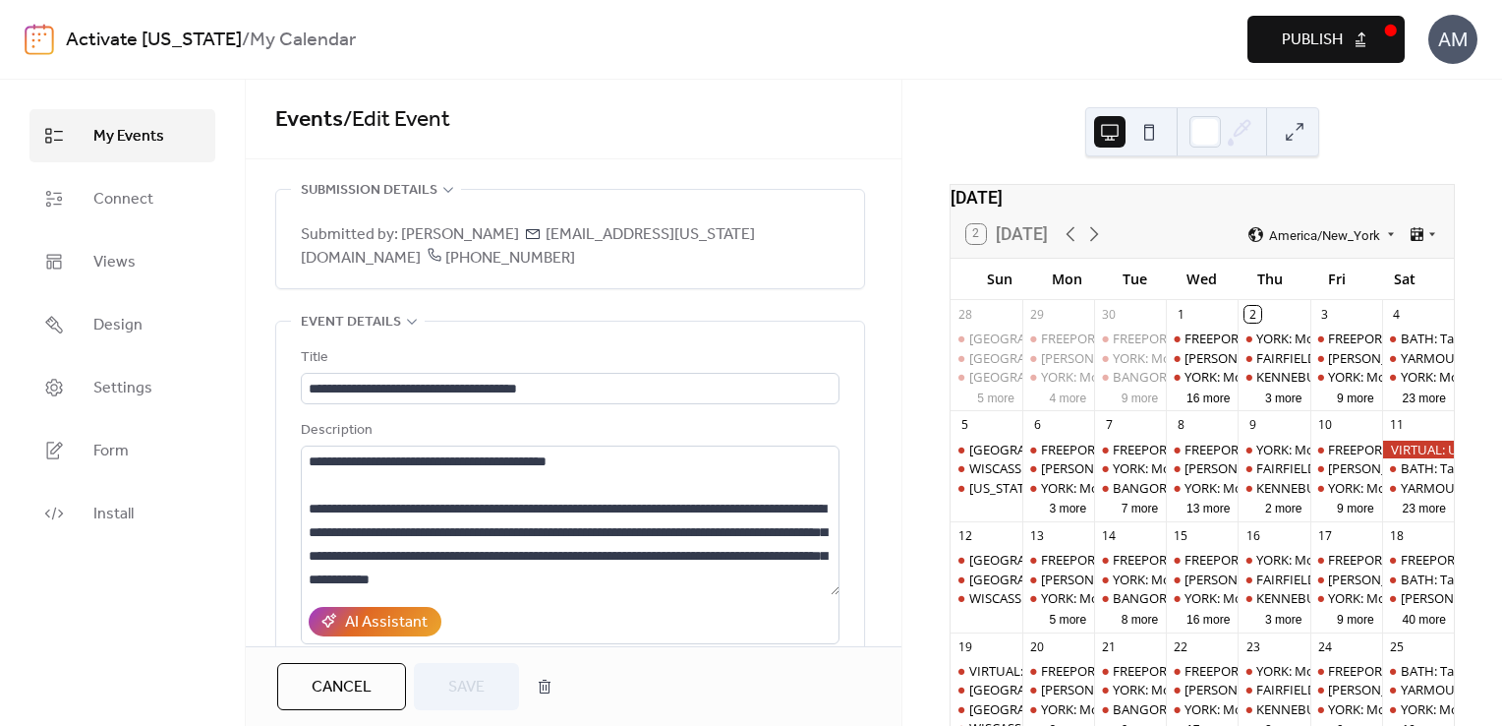
click at [932, 71] on div "Activate Maine / My Calendar Preview Publish AM" at bounding box center [751, 39] width 1453 height 79
click at [302, 683] on button "Cancel" at bounding box center [341, 686] width 129 height 47
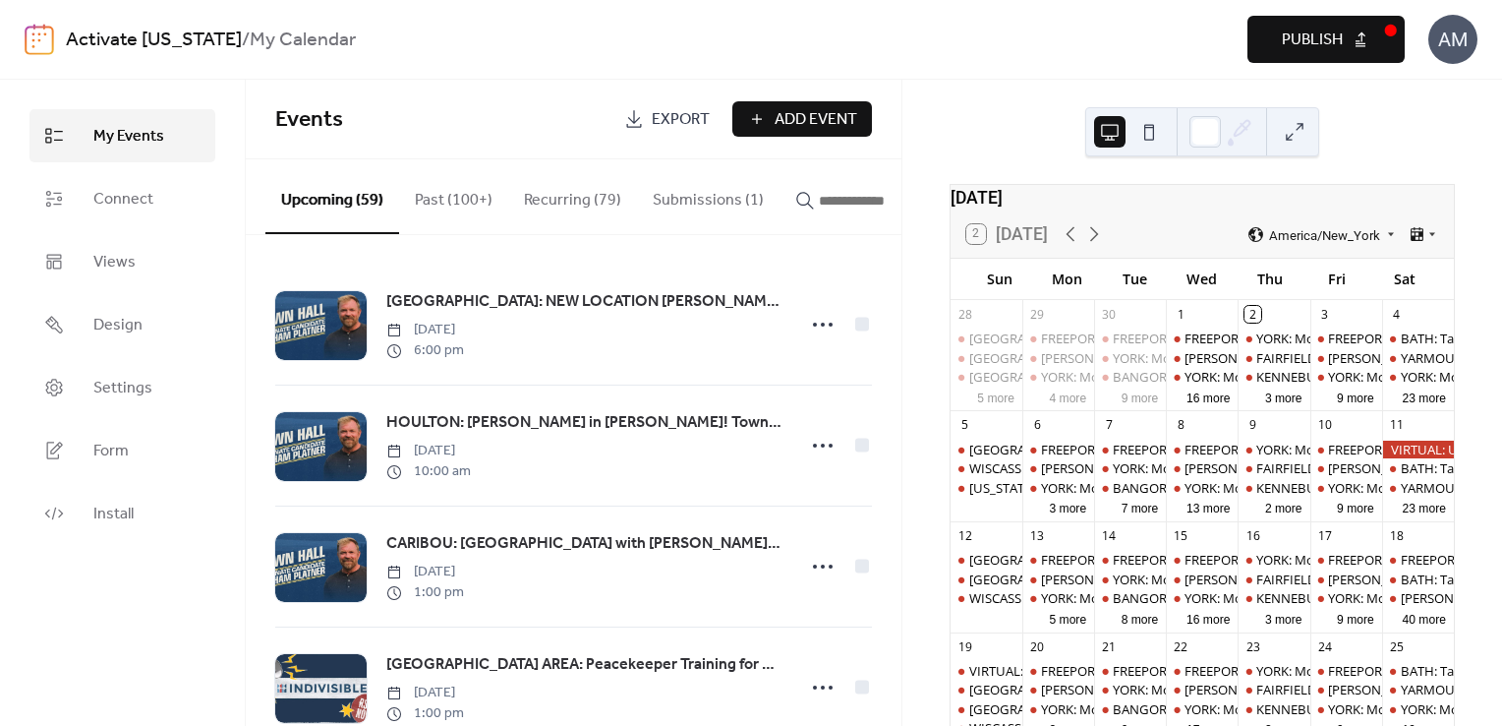
click at [1293, 29] on span "Publish" at bounding box center [1312, 41] width 61 height 24
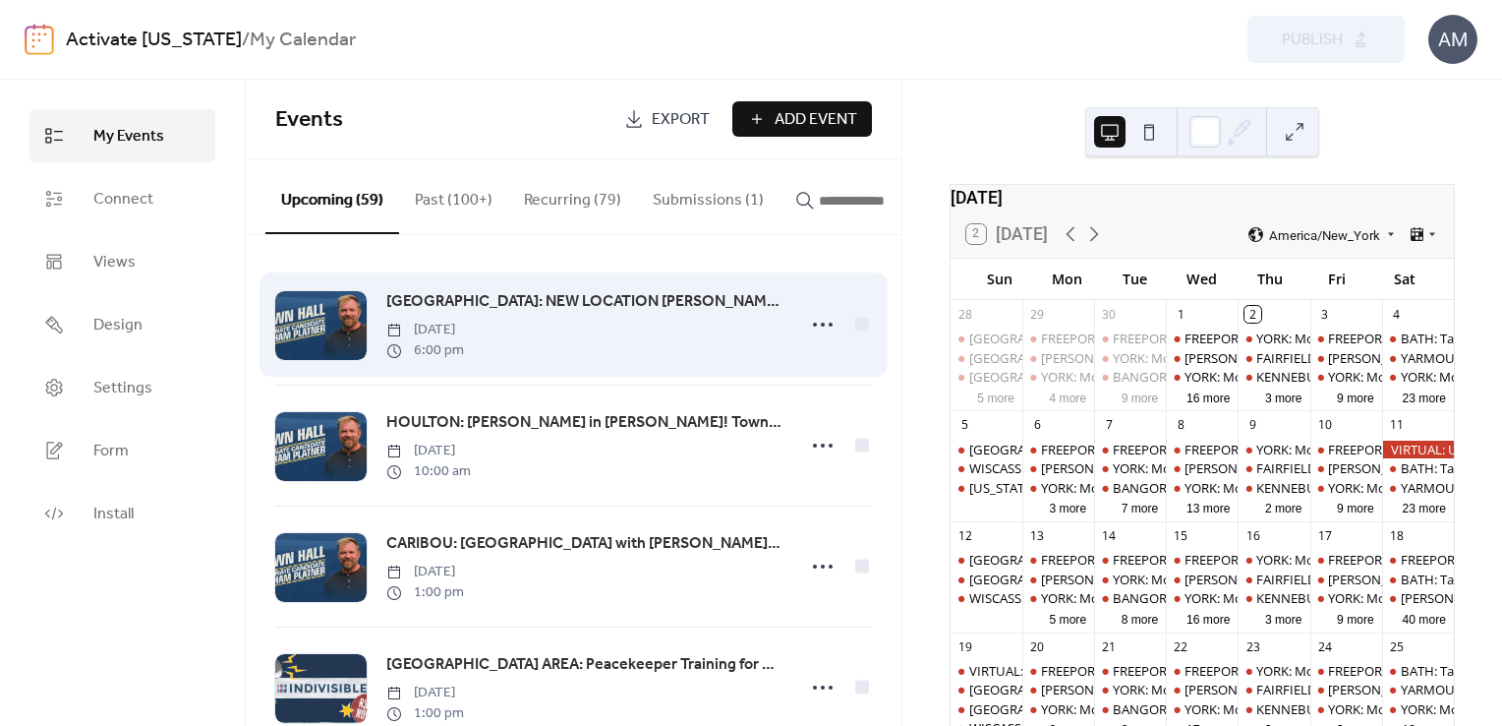
click at [694, 302] on span "[GEOGRAPHIC_DATA]: NEW LOCATION [PERSON_NAME] in [GEOGRAPHIC_DATA]! [GEOGRAPHIC…" at bounding box center [584, 302] width 396 height 24
